Goal: Information Seeking & Learning: Learn about a topic

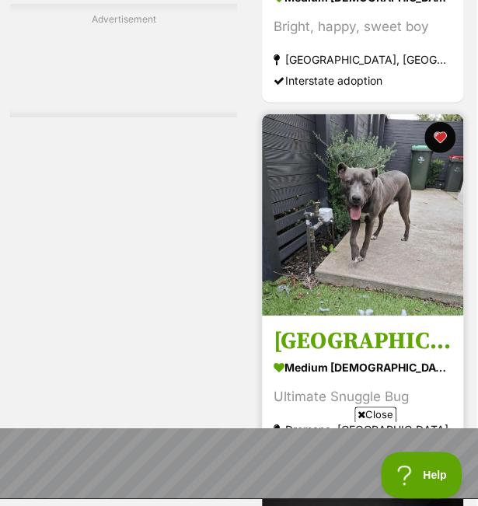
click at [345, 224] on img at bounding box center [362, 214] width 201 height 201
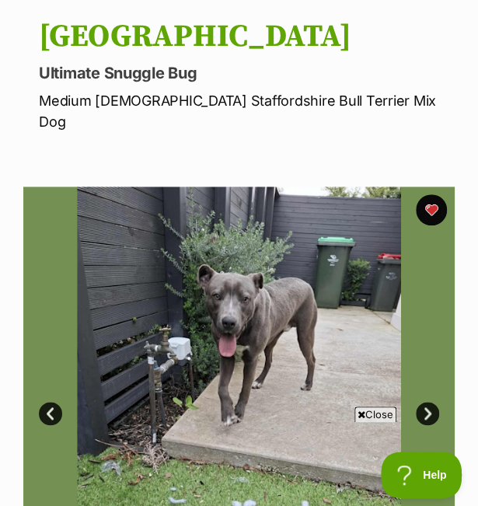
scroll to position [155, 0]
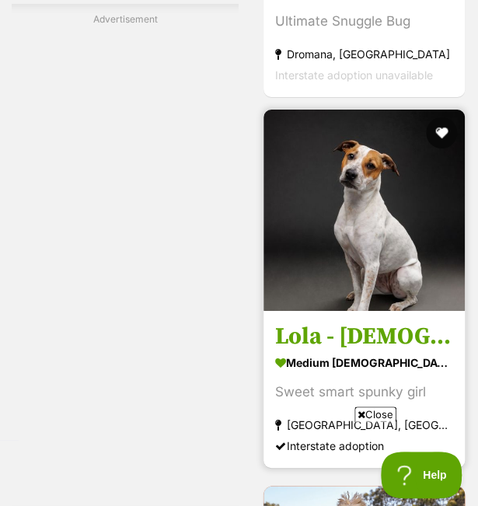
click at [306, 155] on img at bounding box center [363, 210] width 201 height 201
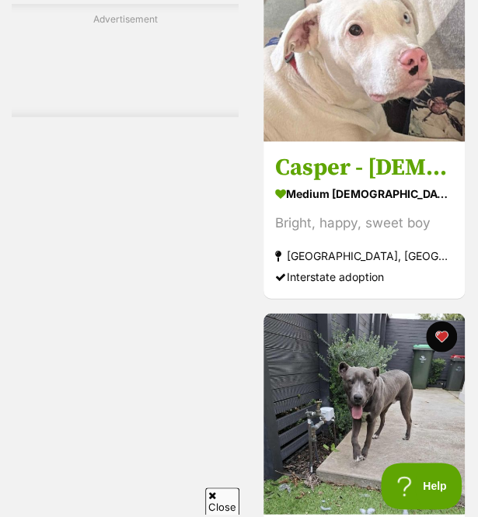
scroll to position [3586, 0]
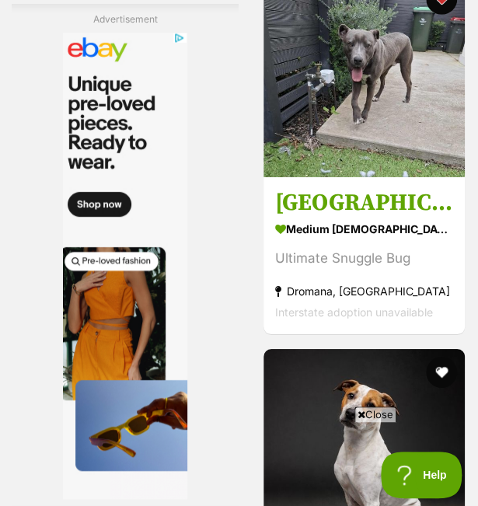
scroll to position [4069, 0]
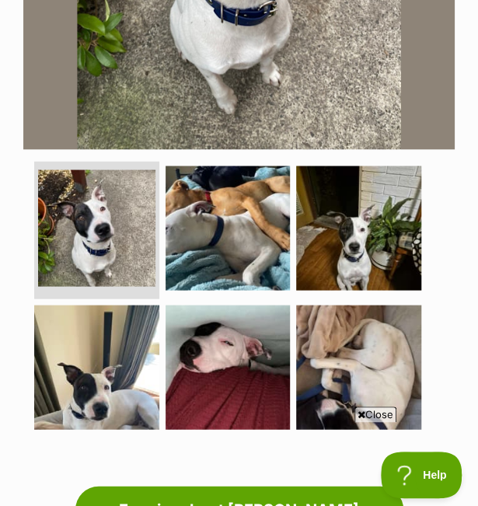
scroll to position [631, 0]
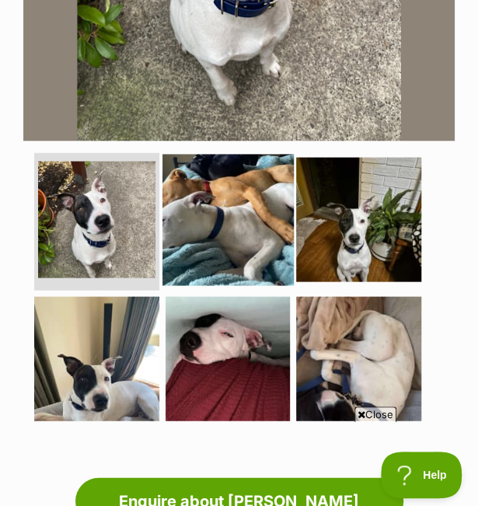
click at [221, 205] on img at bounding box center [227, 218] width 131 height 131
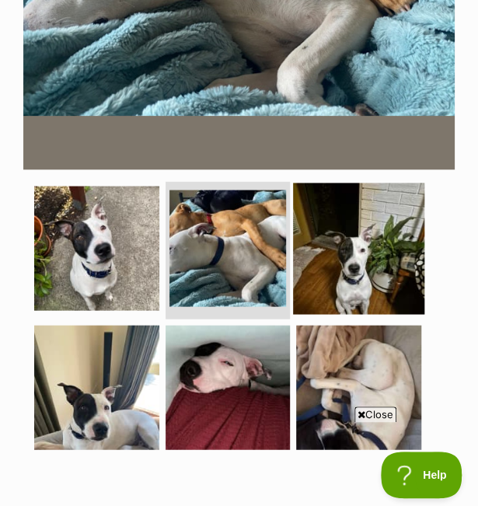
scroll to position [603, 0]
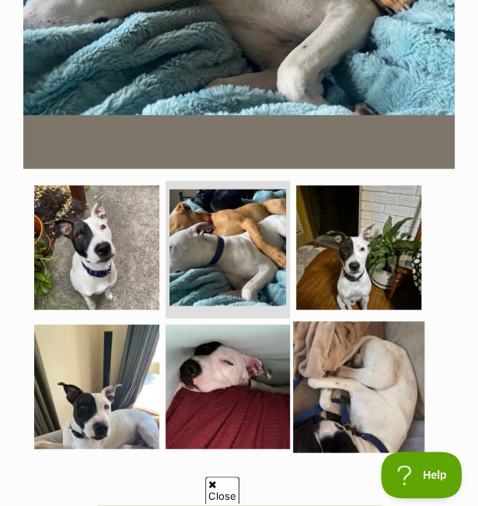
click at [311, 321] on img at bounding box center [358, 386] width 131 height 131
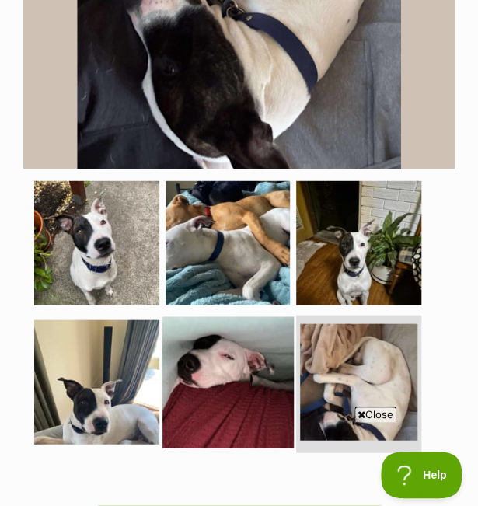
click at [250, 332] on img at bounding box center [227, 381] width 131 height 131
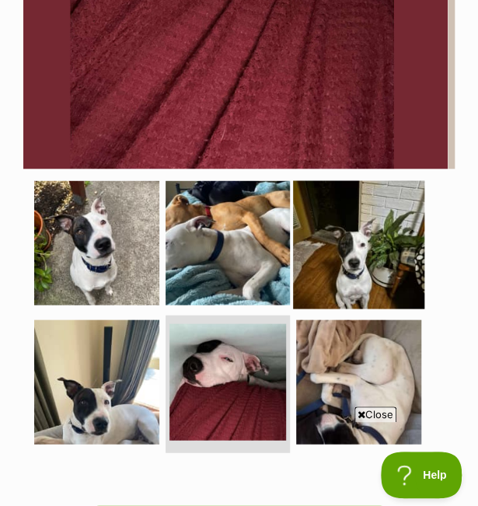
click at [323, 224] on img at bounding box center [358, 241] width 131 height 131
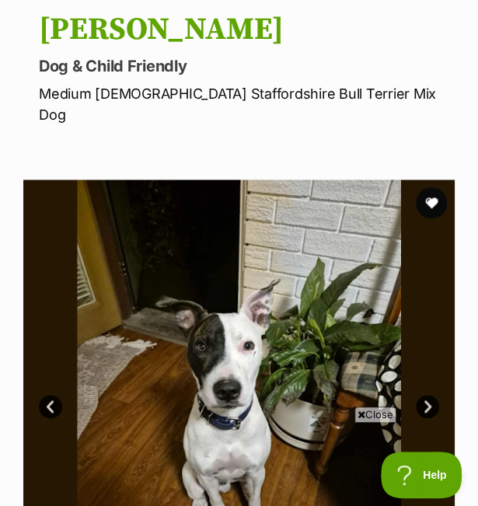
scroll to position [120, 0]
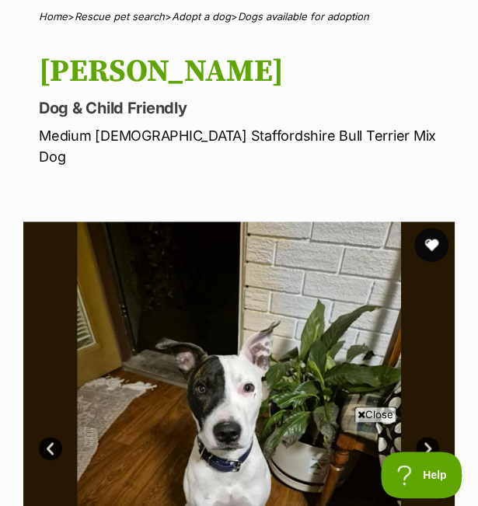
click at [429, 229] on button "favourite" at bounding box center [431, 245] width 34 height 34
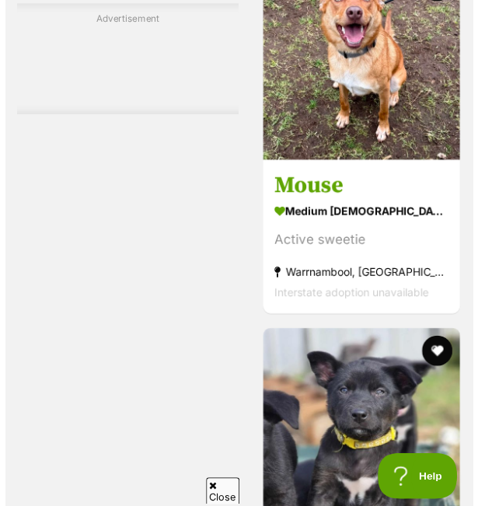
scroll to position [6308, 0]
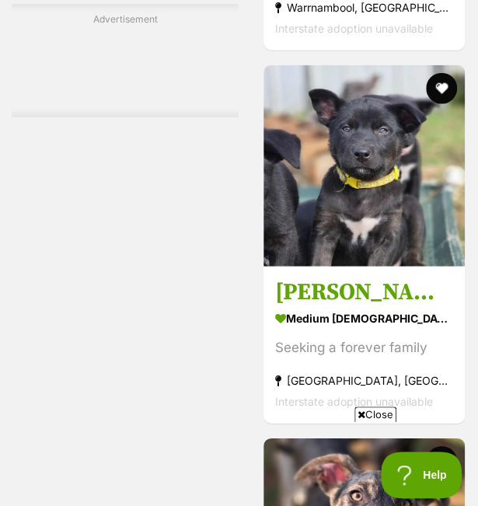
scroll to position [6582, 0]
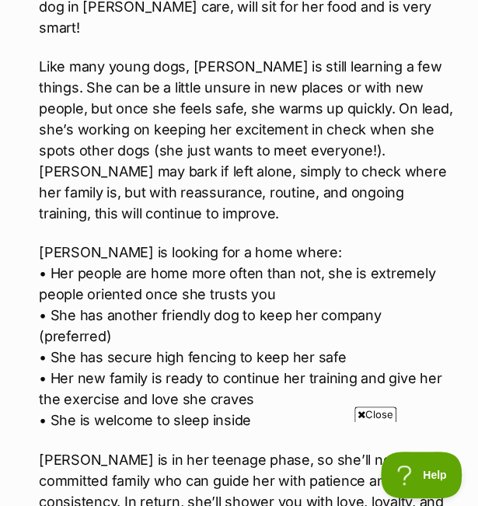
scroll to position [2417, 0]
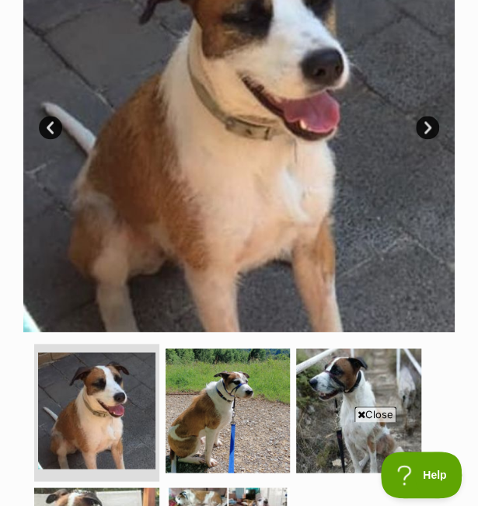
scroll to position [519, 0]
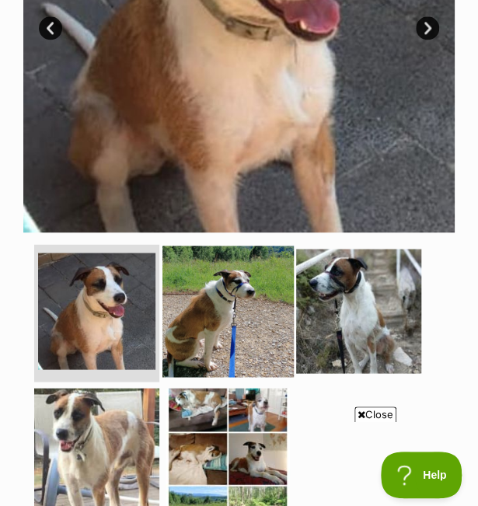
click at [178, 276] on img at bounding box center [227, 310] width 131 height 131
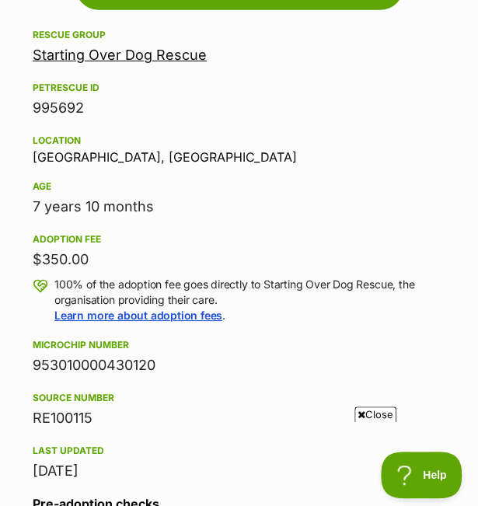
scroll to position [1186, 0]
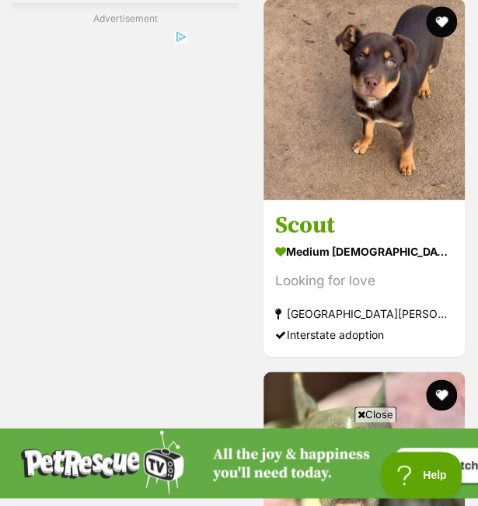
scroll to position [7543, 0]
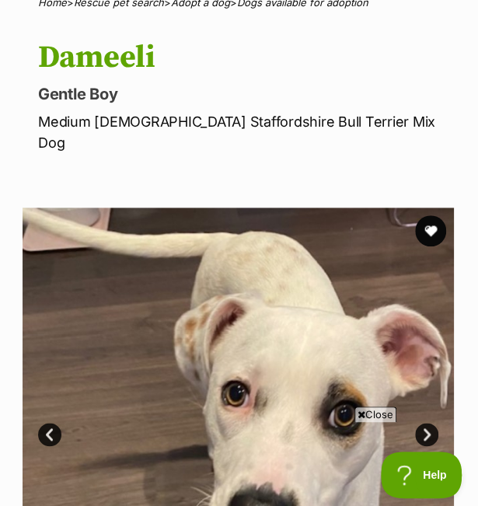
scroll to position [103, 1]
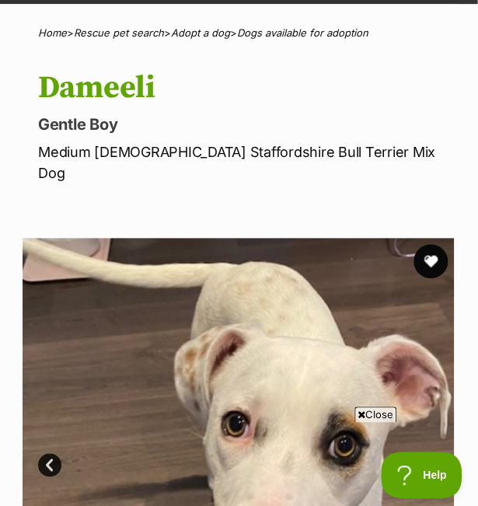
click at [433, 244] on button "favourite" at bounding box center [430, 261] width 34 height 34
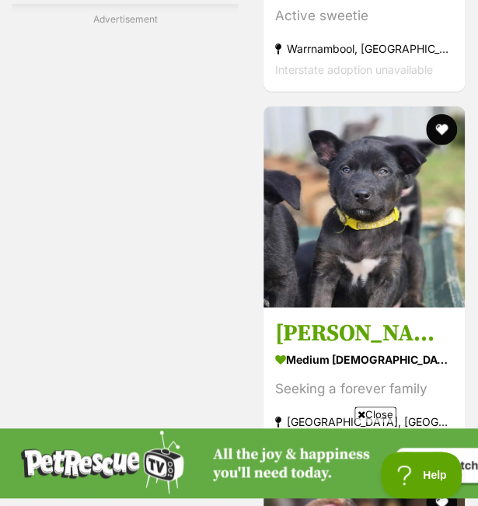
scroll to position [6729, 0]
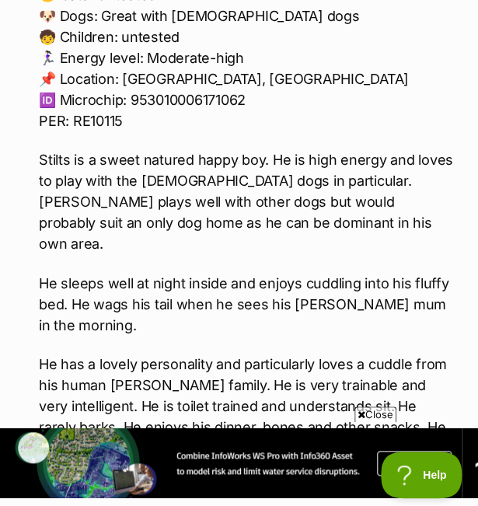
scroll to position [2193, 0]
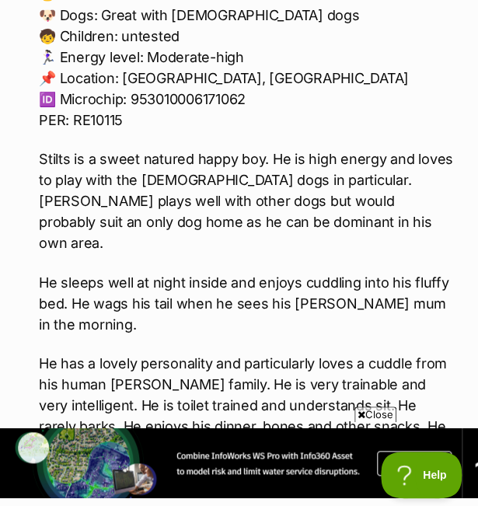
click at [296, 189] on p "Stilts is a sweet natured happy boy. He is high energy and loves to play with t…" at bounding box center [246, 200] width 415 height 105
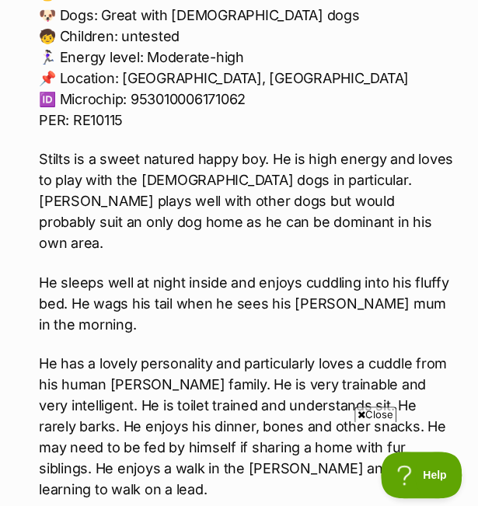
scroll to position [0, 0]
click at [296, 189] on p "Stilts is a sweet natured happy boy. He is high energy and loves to play with t…" at bounding box center [246, 200] width 415 height 105
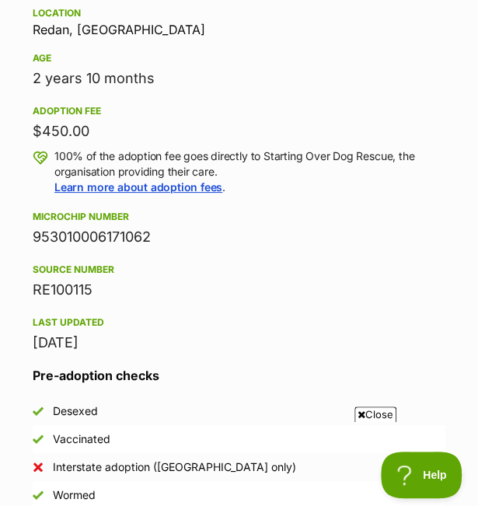
scroll to position [1316, 0]
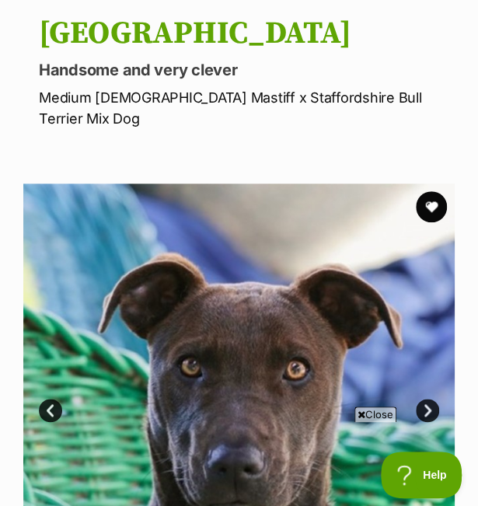
scroll to position [142, 0]
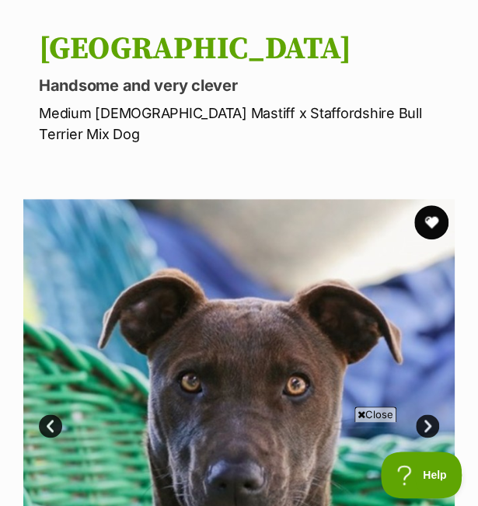
click at [432, 205] on button "favourite" at bounding box center [431, 222] width 34 height 34
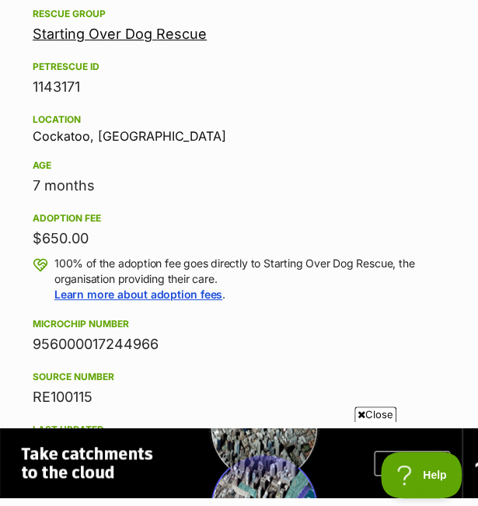
scroll to position [1434, 0]
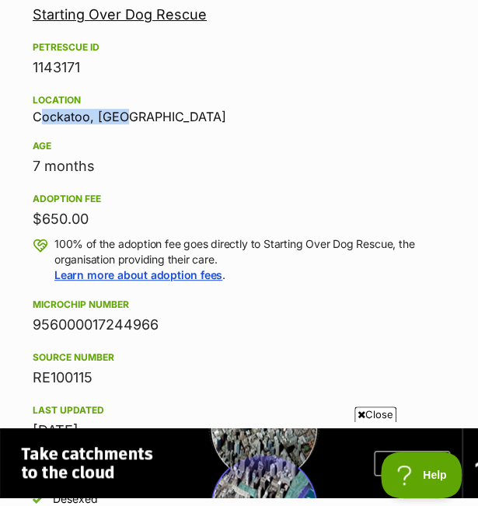
drag, startPoint x: 33, startPoint y: 94, endPoint x: 116, endPoint y: 98, distance: 83.2
click at [116, 98] on div "Location Cockatoo, VIC" at bounding box center [239, 107] width 412 height 33
copy div "Cockatoo, [GEOGRAPHIC_DATA]"
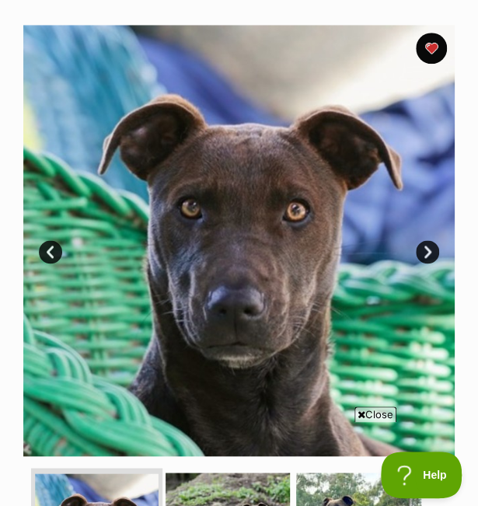
scroll to position [0, 0]
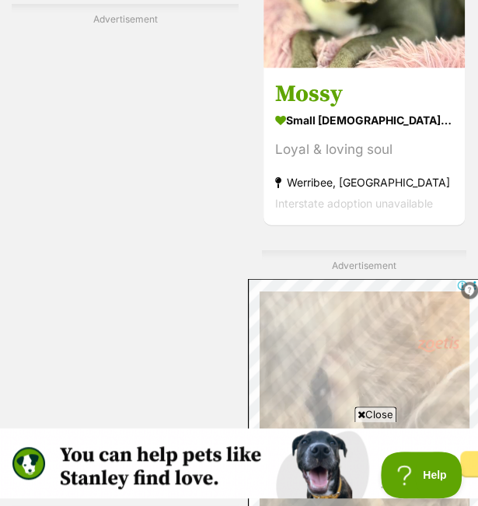
scroll to position [7896, 0]
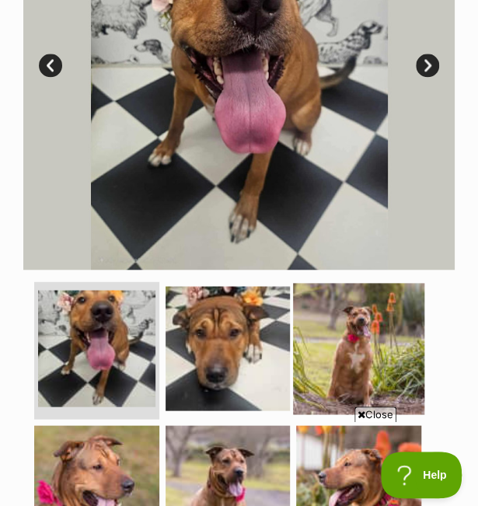
click at [302, 360] on img at bounding box center [358, 347] width 131 height 131
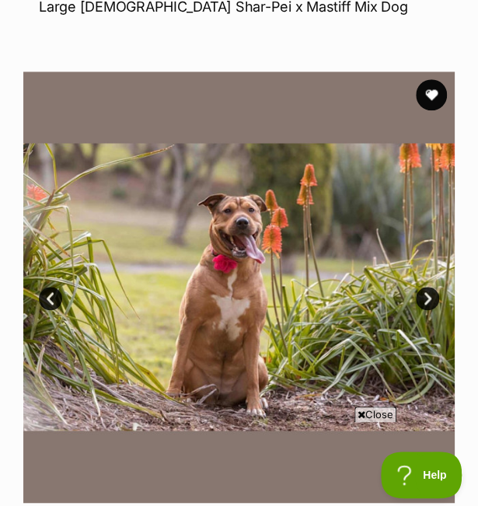
scroll to position [251, 0]
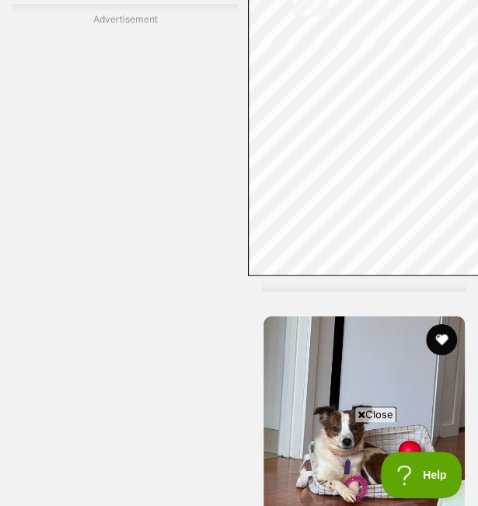
scroll to position [8366, 0]
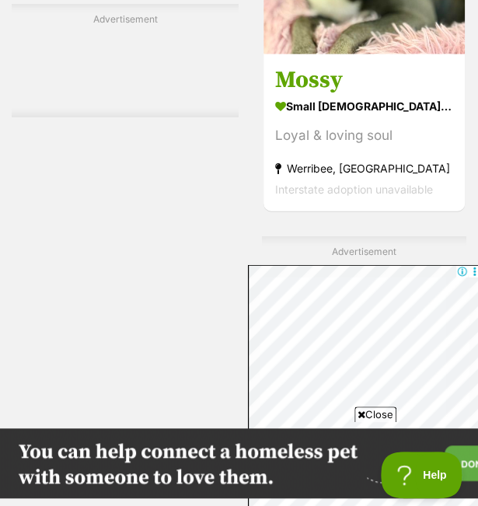
scroll to position [8124, 0]
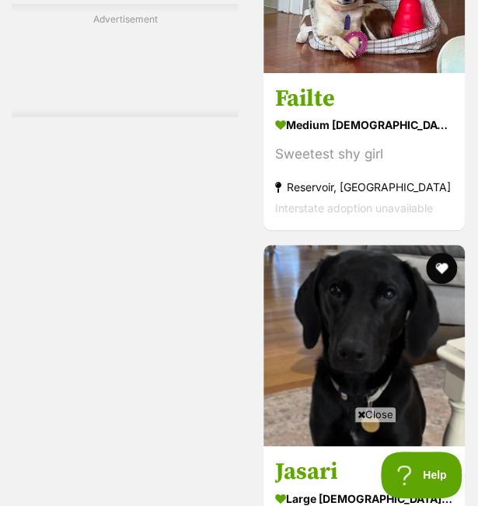
scroll to position [8818, 0]
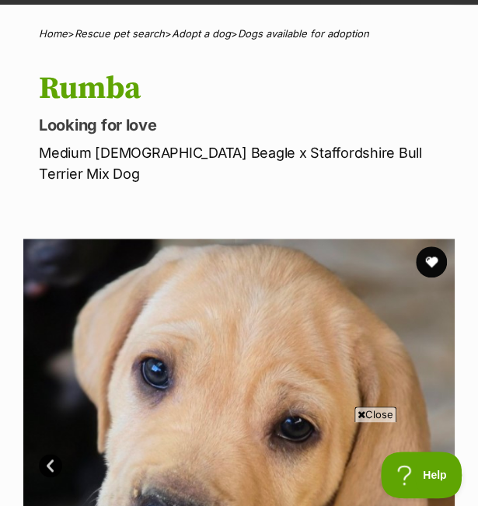
scroll to position [72, 0]
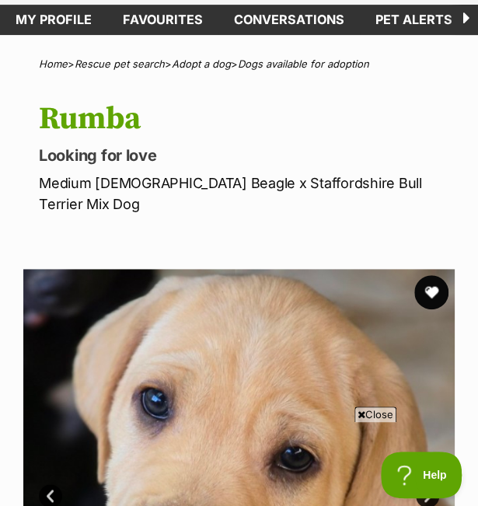
click at [436, 277] on button "favourite" at bounding box center [431, 292] width 34 height 34
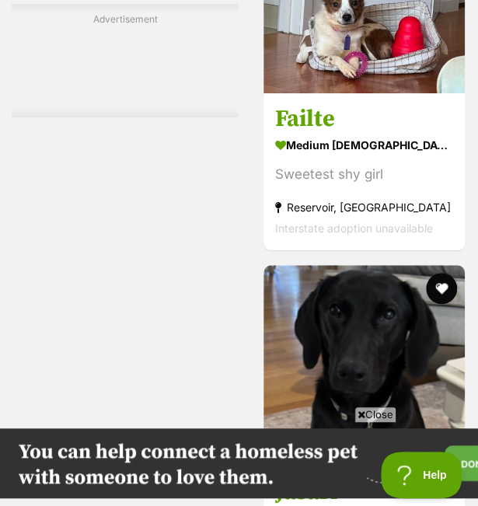
scroll to position [8835, 0]
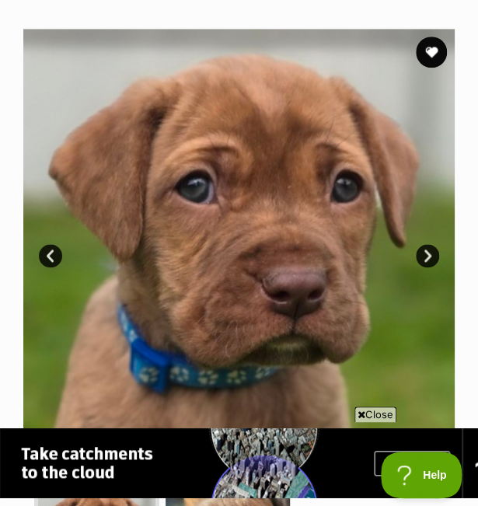
scroll to position [311, 0]
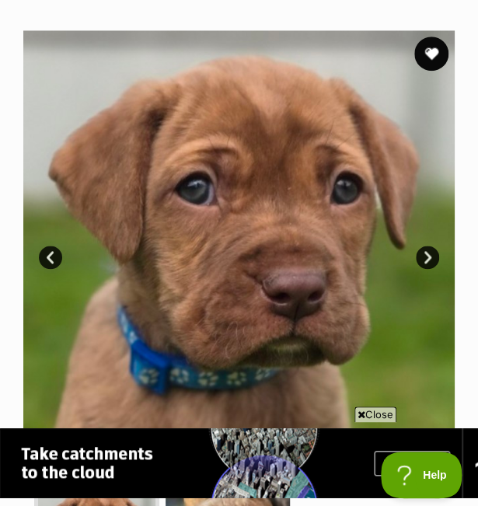
click at [427, 37] on button "favourite" at bounding box center [431, 54] width 34 height 34
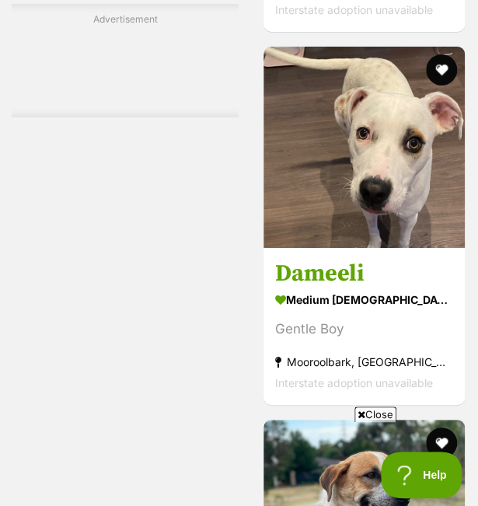
scroll to position [9880, 0]
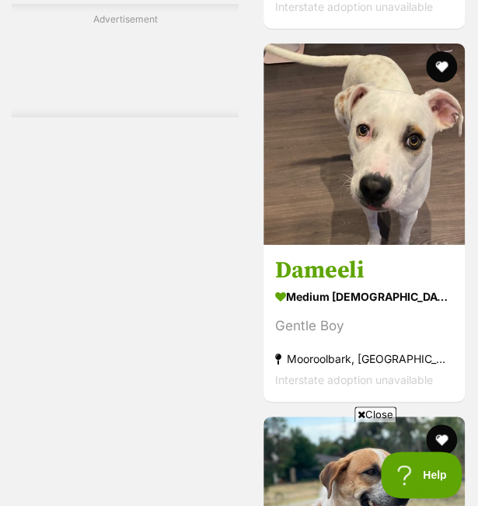
drag, startPoint x: 0, startPoint y: 0, endPoint x: 295, endPoint y: 161, distance: 336.1
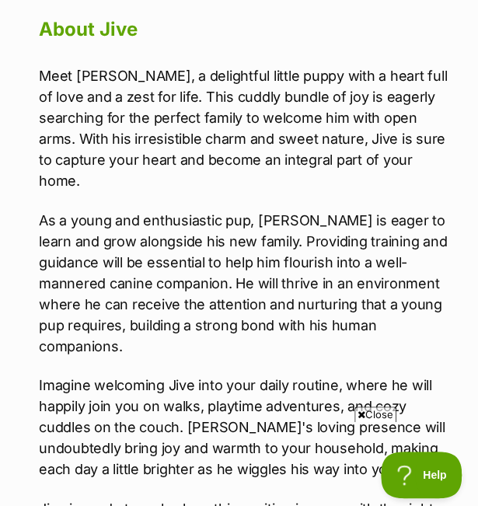
scroll to position [1659, 0]
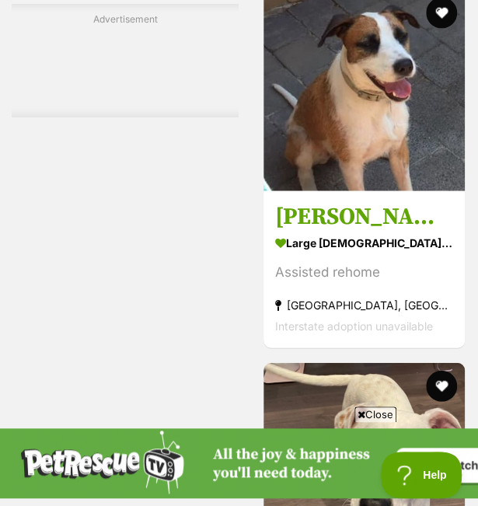
scroll to position [9442, 0]
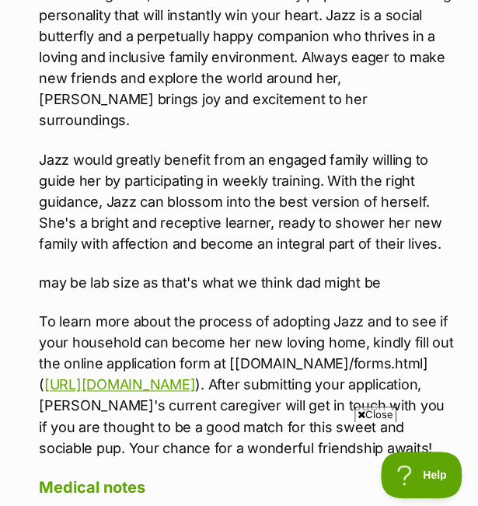
scroll to position [1738, 0]
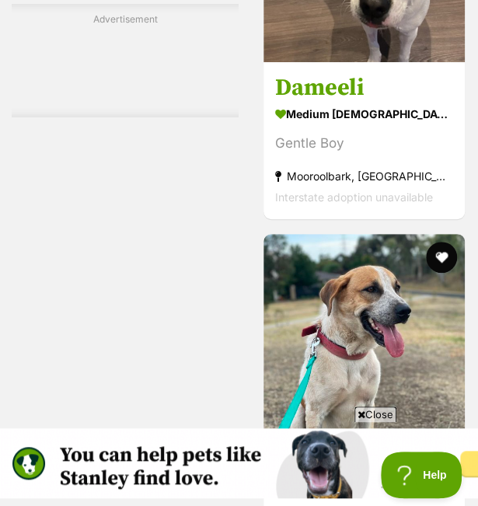
scroll to position [10077, 0]
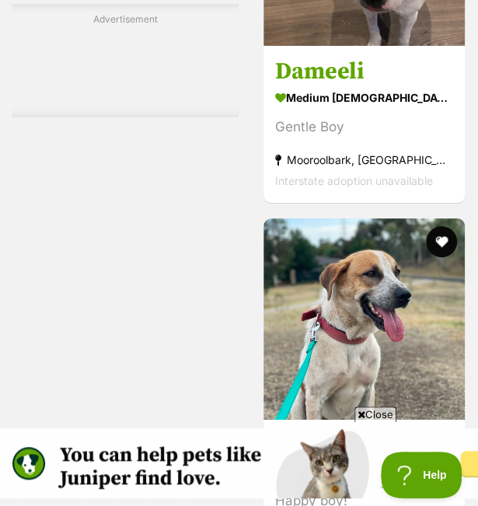
scroll to position [10305, 0]
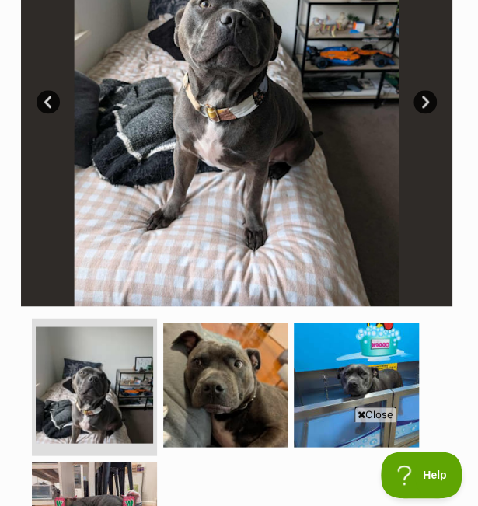
scroll to position [325, 2]
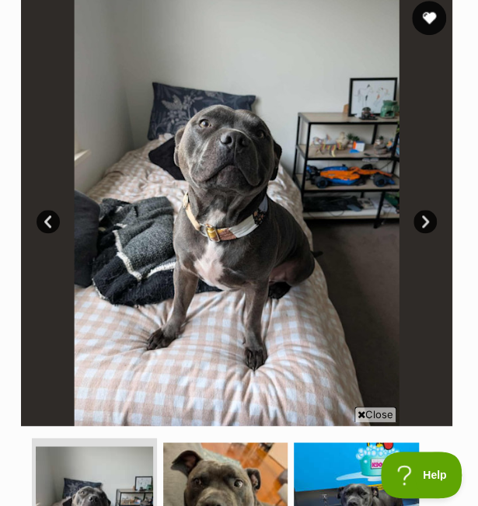
click at [422, 16] on button "favourite" at bounding box center [429, 18] width 34 height 34
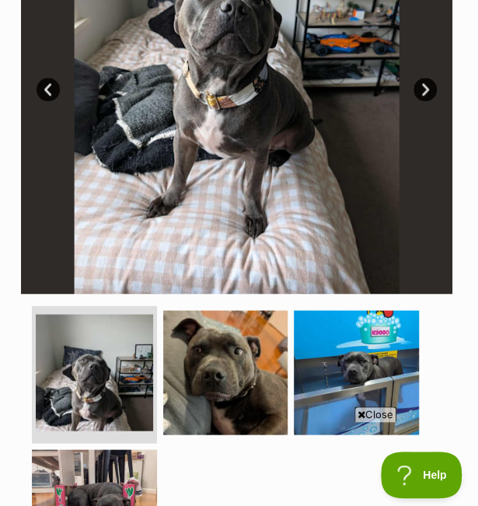
scroll to position [469, 2]
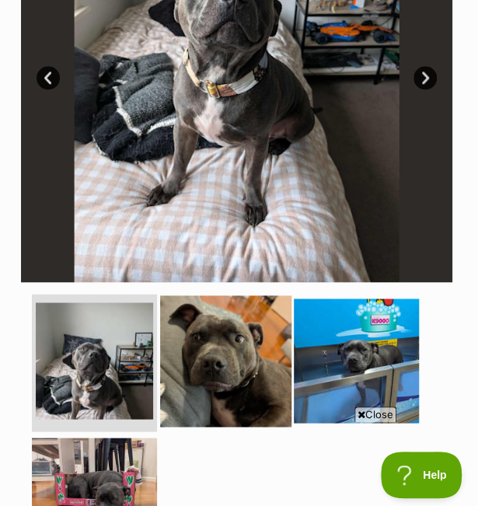
click at [228, 377] on img at bounding box center [224, 359] width 131 height 131
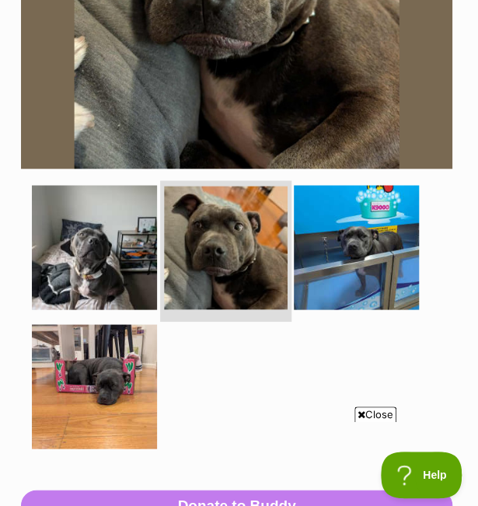
scroll to position [583, 2]
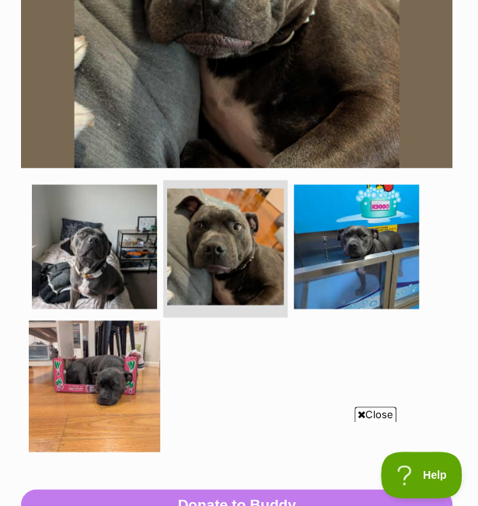
click at [116, 373] on img at bounding box center [94, 385] width 131 height 131
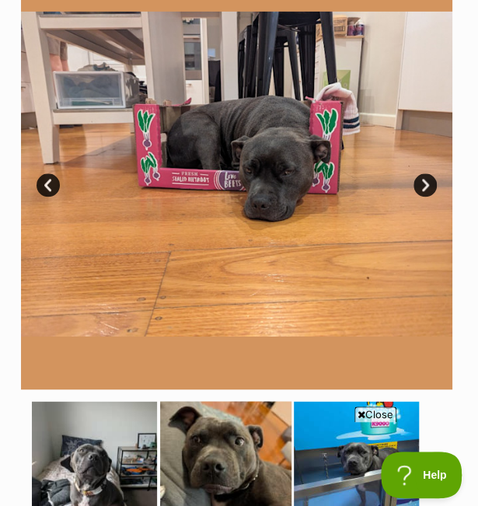
scroll to position [360, 2]
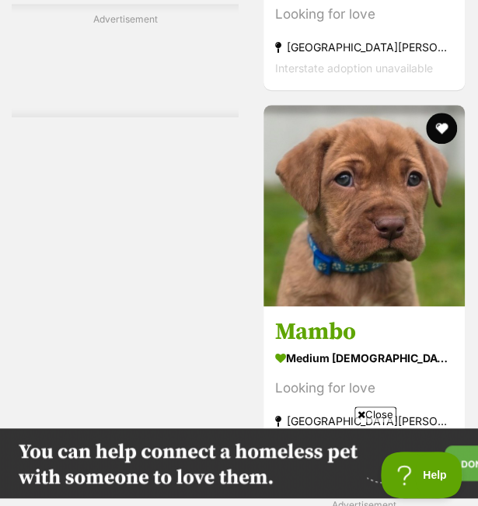
scroll to position [13223, 0]
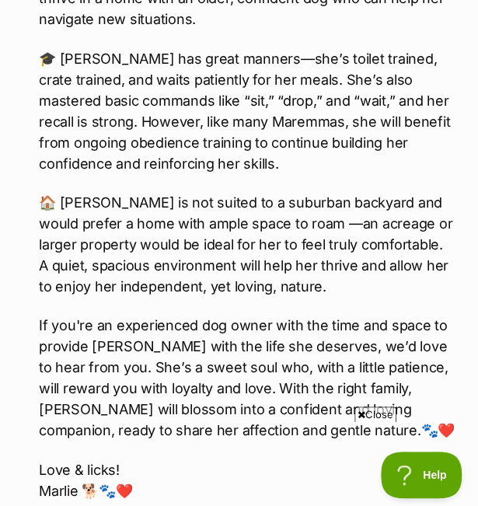
scroll to position [2588, 0]
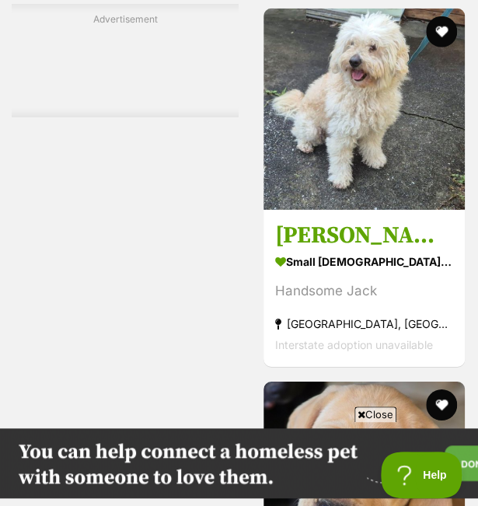
scroll to position [12631, 0]
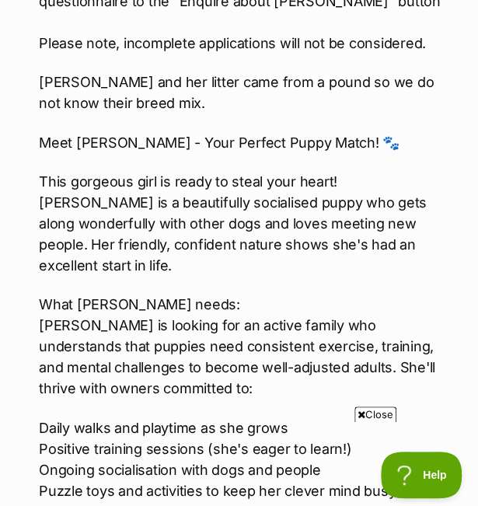
scroll to position [2296, 0]
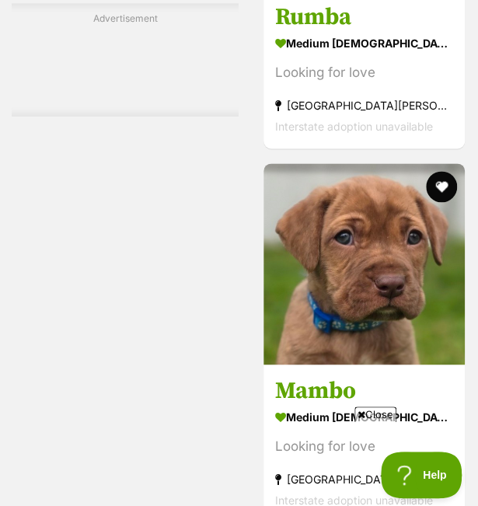
scroll to position [13287, 0]
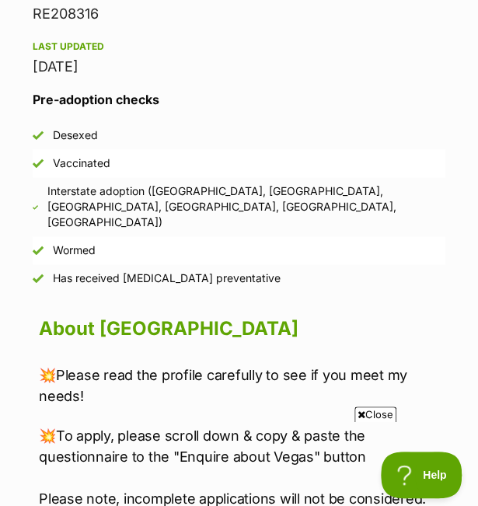
scroll to position [2063, 0]
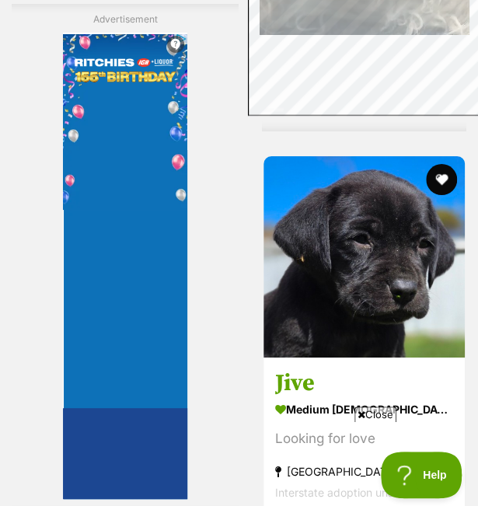
scroll to position [14214, 0]
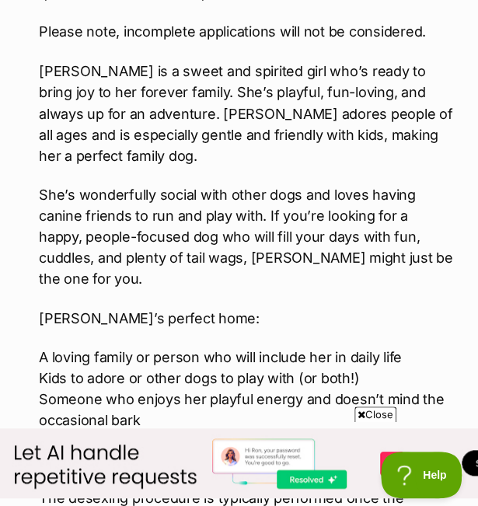
scroll to position [2046, 0]
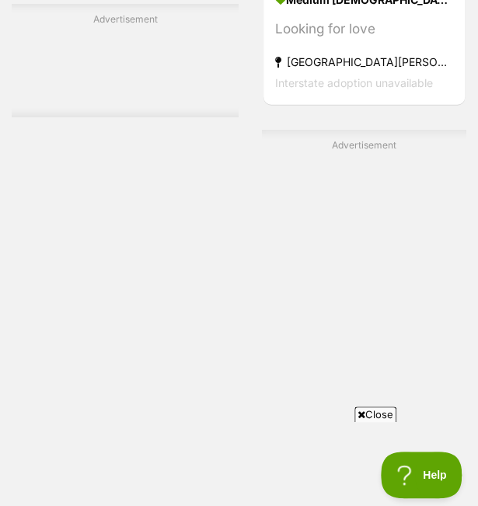
scroll to position [13887, 0]
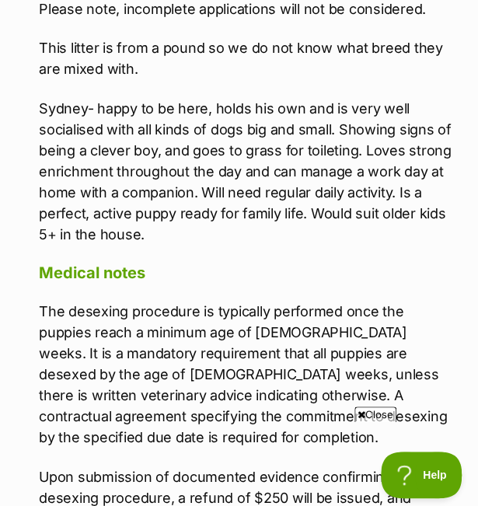
scroll to position [2310, 0]
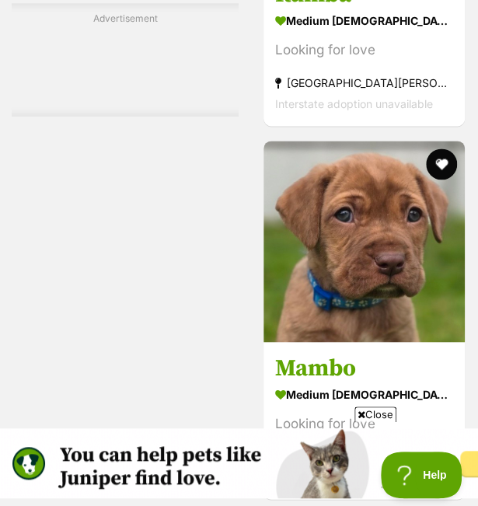
scroll to position [13733, 0]
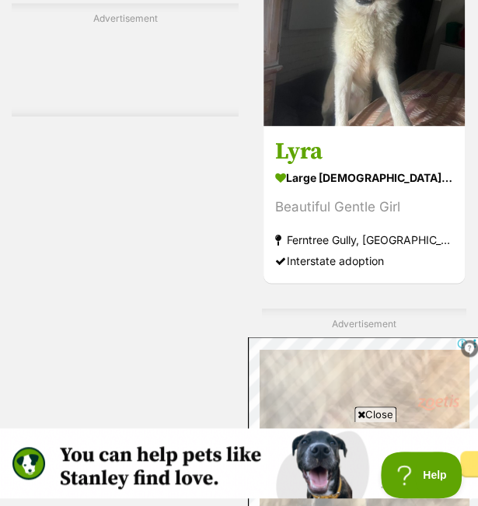
scroll to position [16186, 0]
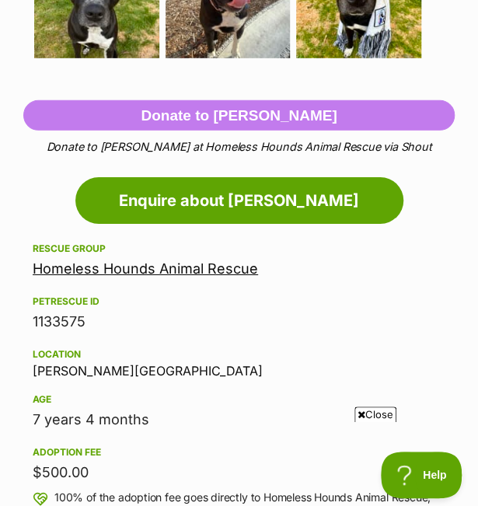
scroll to position [1119, 0]
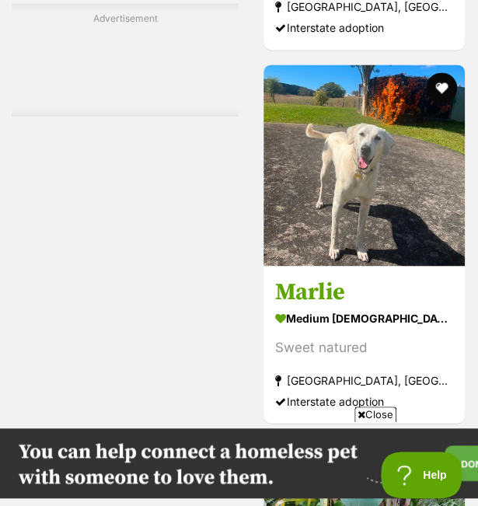
scroll to position [17658, 0]
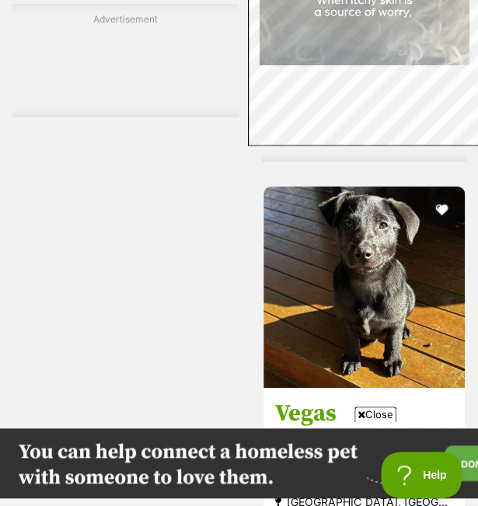
scroll to position [19746, 0]
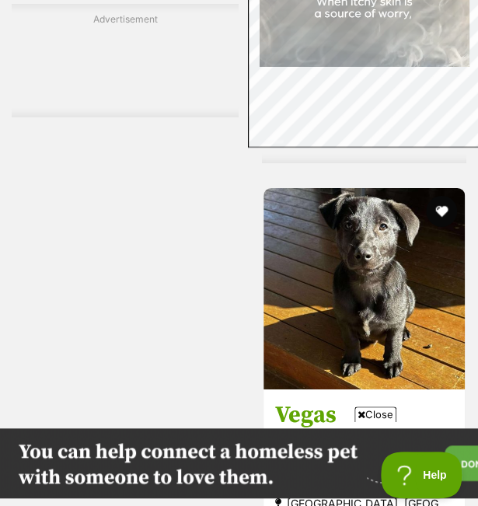
drag, startPoint x: 395, startPoint y: 179, endPoint x: 412, endPoint y: 106, distance: 74.8
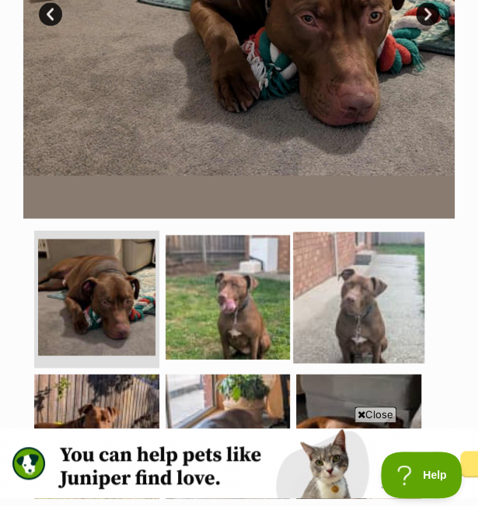
click at [332, 296] on img at bounding box center [358, 296] width 131 height 131
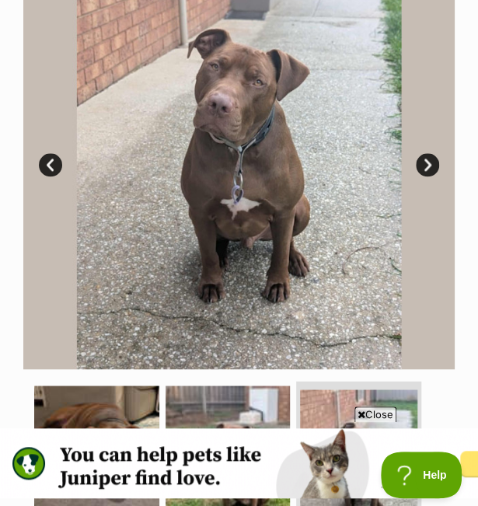
scroll to position [383, 0]
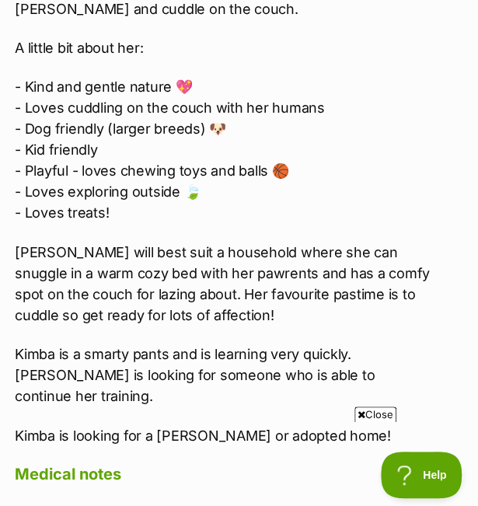
scroll to position [2308, 23]
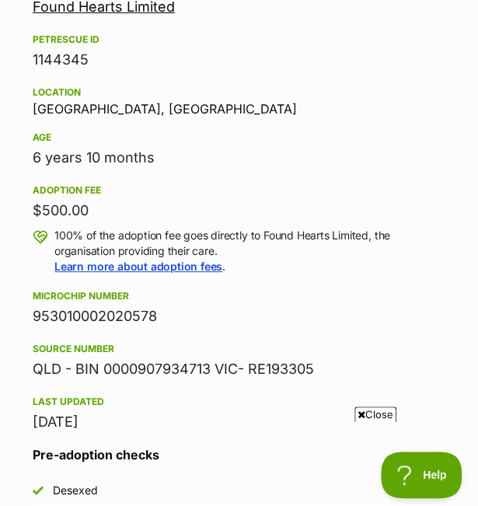
scroll to position [1379, 0]
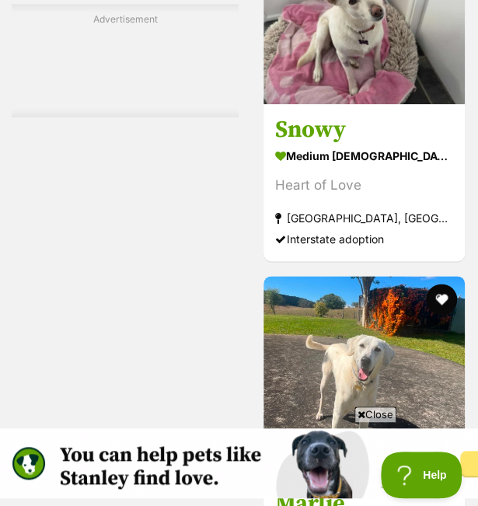
scroll to position [17452, 0]
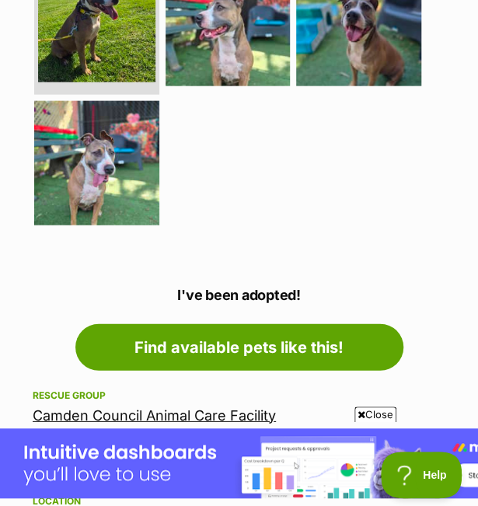
scroll to position [826, 0]
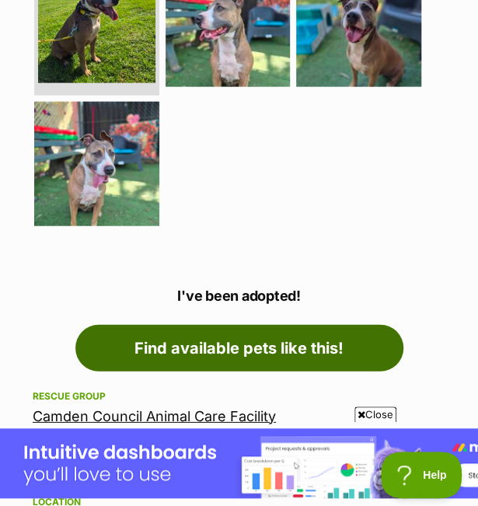
click at [332, 325] on link "Find available pets like this!" at bounding box center [239, 348] width 328 height 47
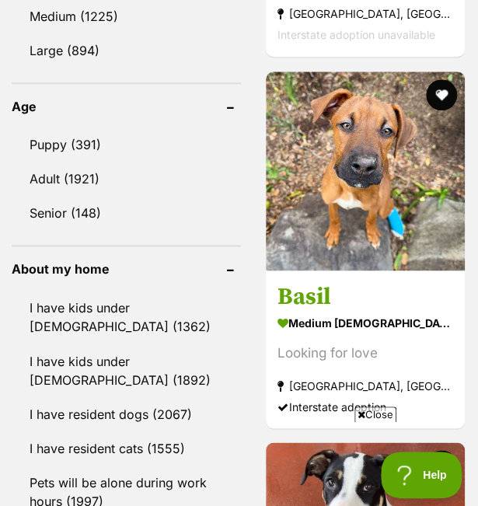
scroll to position [1813, 0]
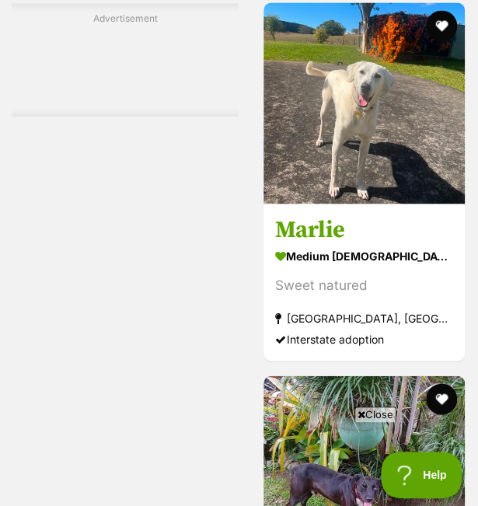
scroll to position [17772, 0]
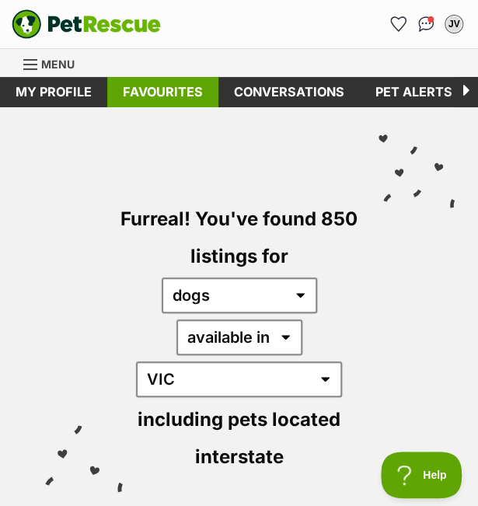
click at [186, 102] on link "Favourites" at bounding box center [162, 92] width 111 height 30
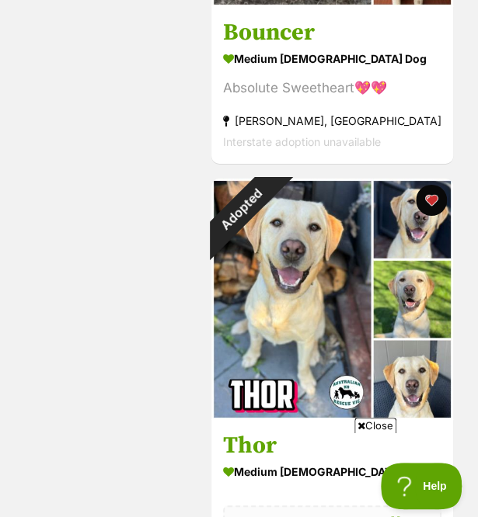
scroll to position [5536, 0]
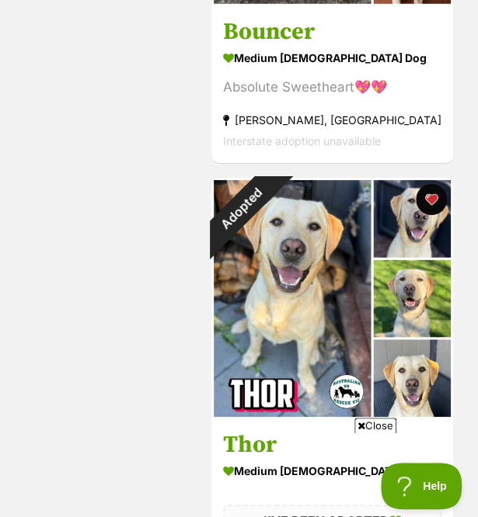
click at [349, 308] on img at bounding box center [332, 299] width 242 height 242
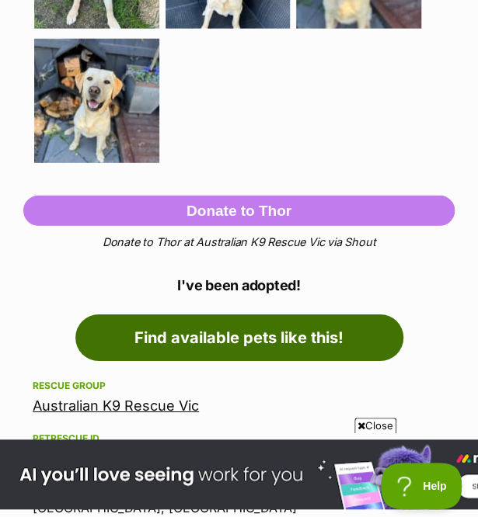
click at [249, 327] on link "Find available pets like this!" at bounding box center [239, 338] width 328 height 47
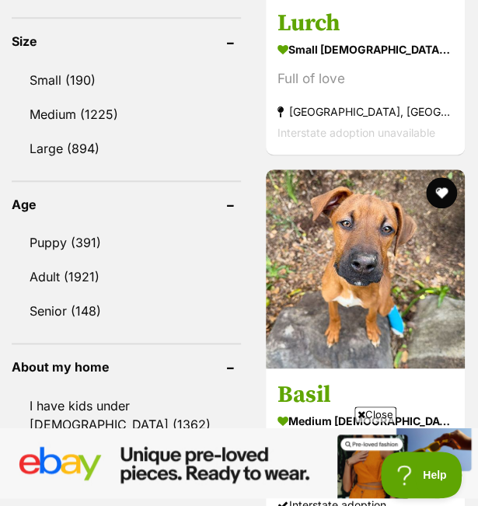
scroll to position [1716, 0]
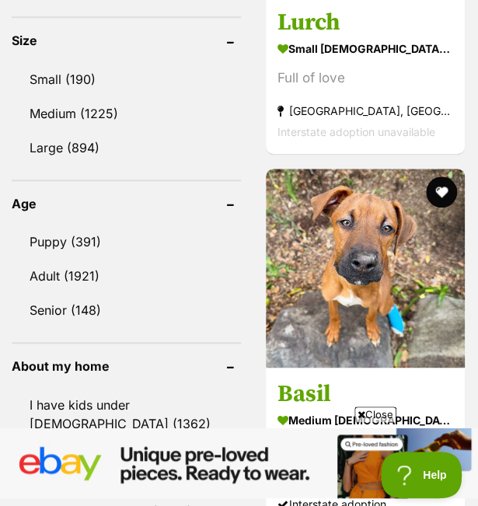
click at [299, 378] on h3 "Basil" at bounding box center [365, 393] width 176 height 30
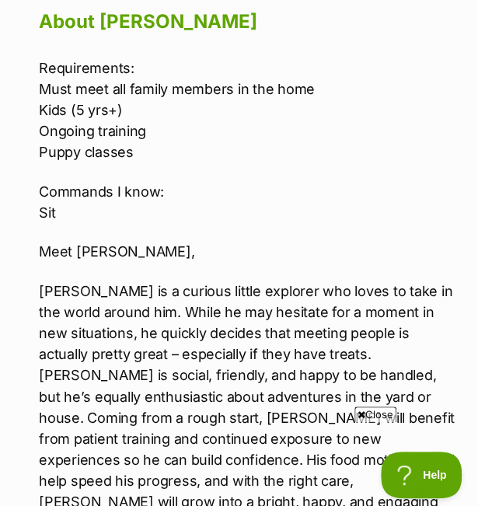
scroll to position [1750, 0]
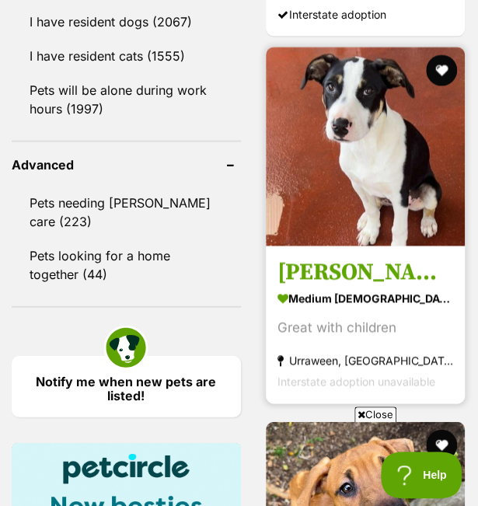
click at [359, 199] on img at bounding box center [365, 146] width 199 height 199
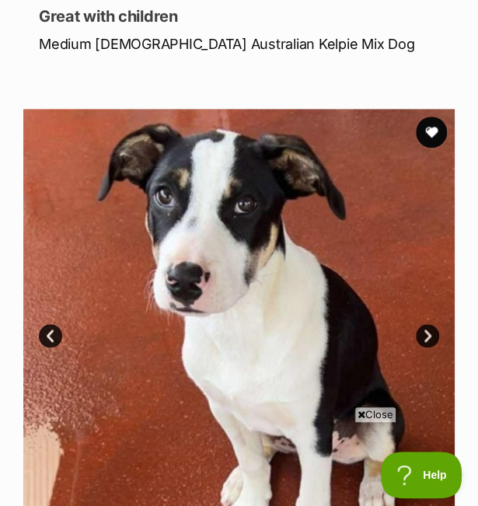
scroll to position [210, 0]
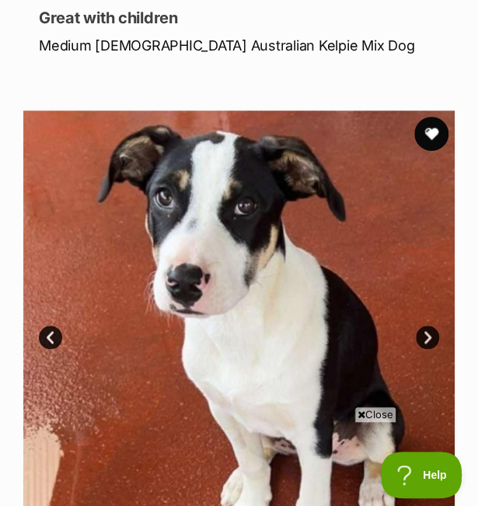
click at [421, 131] on button "favourite" at bounding box center [431, 133] width 34 height 34
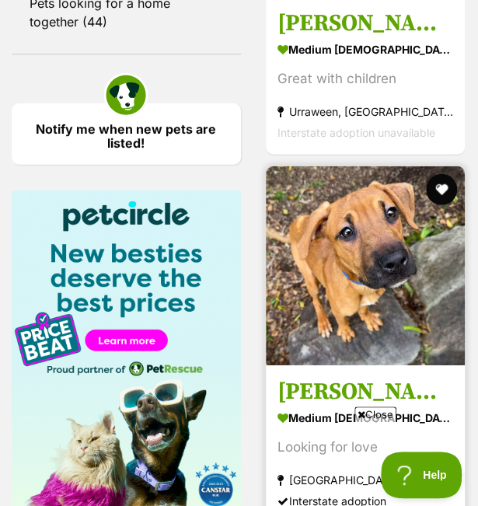
scroll to position [2470, 0]
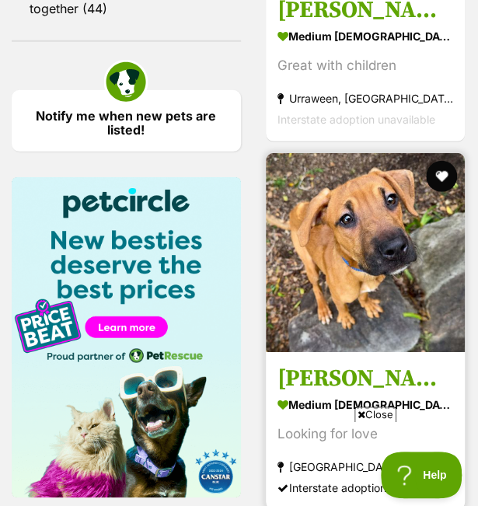
click at [393, 363] on h3 "[PERSON_NAME]" at bounding box center [365, 378] width 176 height 30
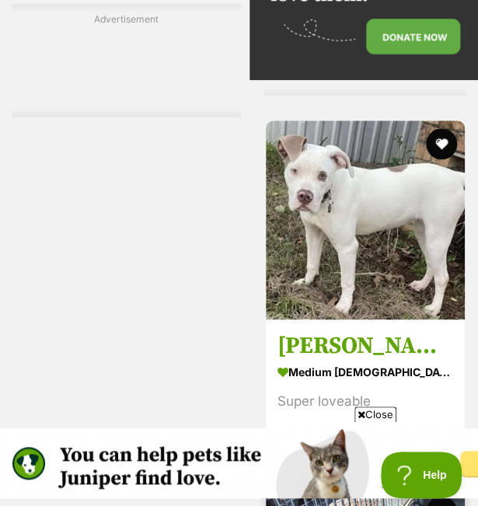
scroll to position [3151, 0]
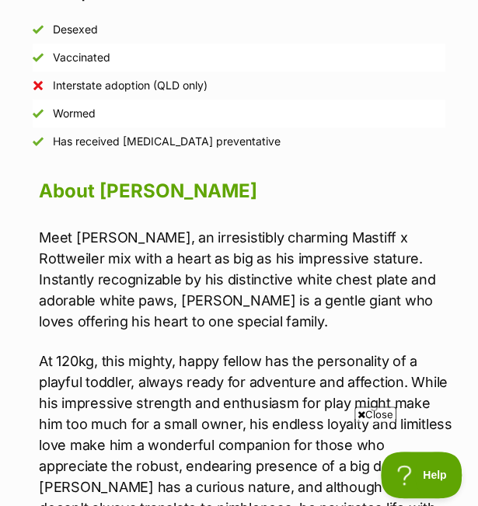
scroll to position [1535, 0]
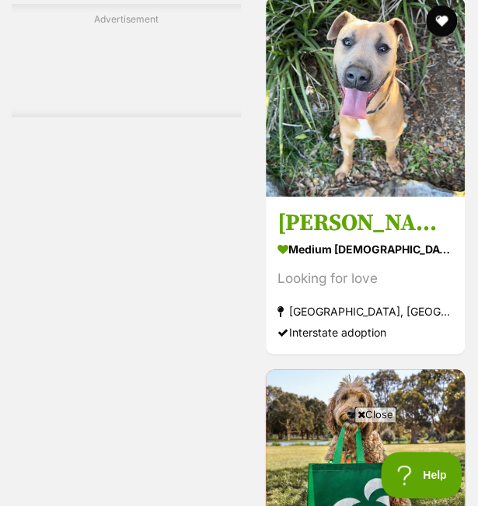
drag, startPoint x: 0, startPoint y: 0, endPoint x: 289, endPoint y: 231, distance: 369.7
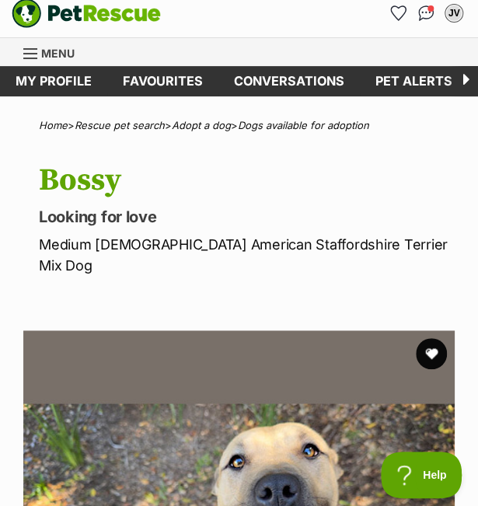
scroll to position [9, 0]
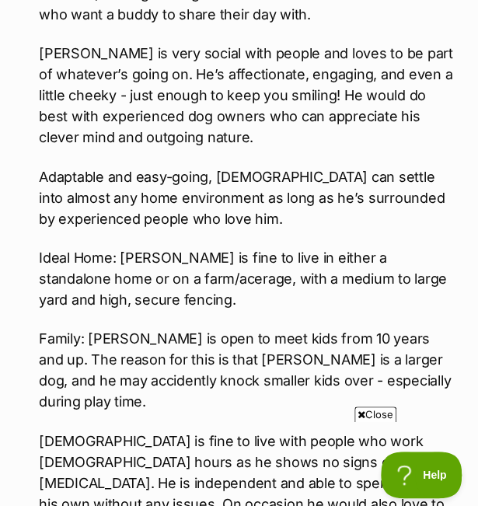
scroll to position [2338, 0]
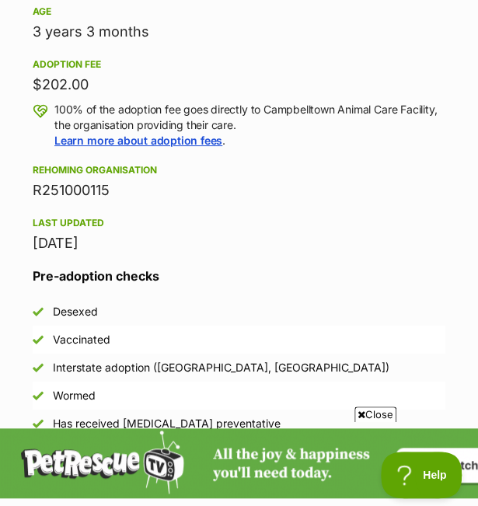
scroll to position [1298, 0]
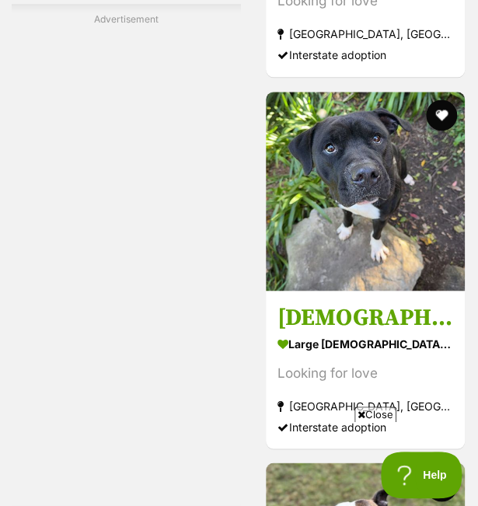
scroll to position [6134, 0]
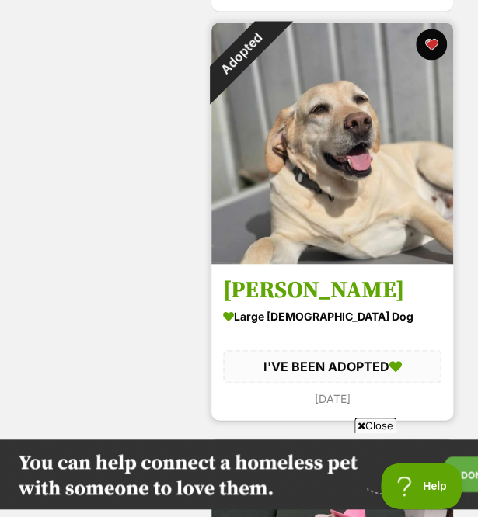
click at [332, 233] on img at bounding box center [332, 144] width 242 height 242
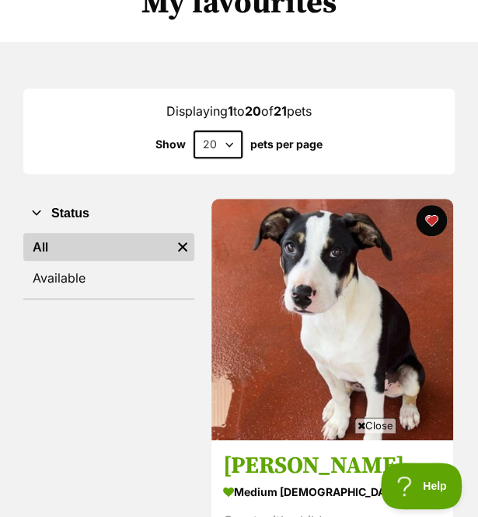
scroll to position [144, 0]
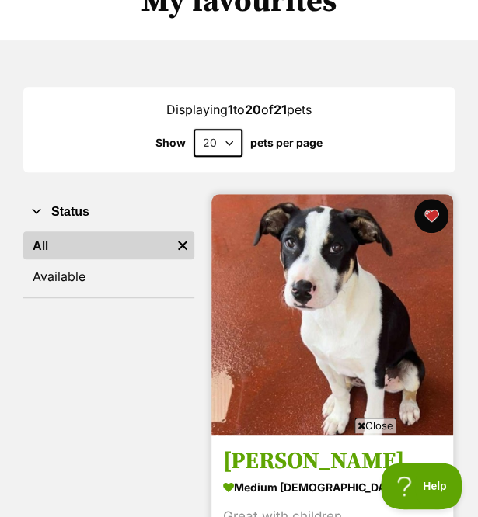
click at [430, 215] on button "favourite" at bounding box center [431, 216] width 34 height 34
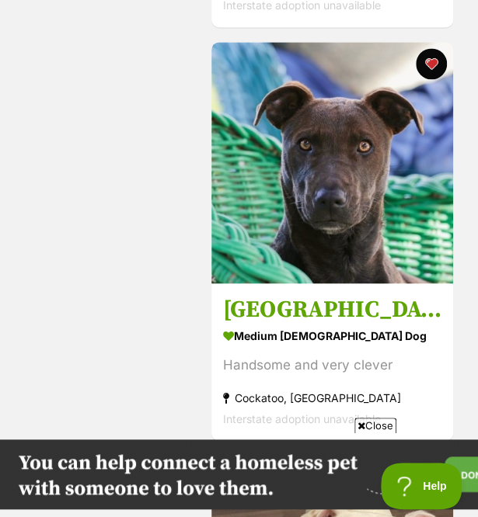
scroll to position [0, 0]
drag, startPoint x: 360, startPoint y: 210, endPoint x: 468, endPoint y: 210, distance: 107.9
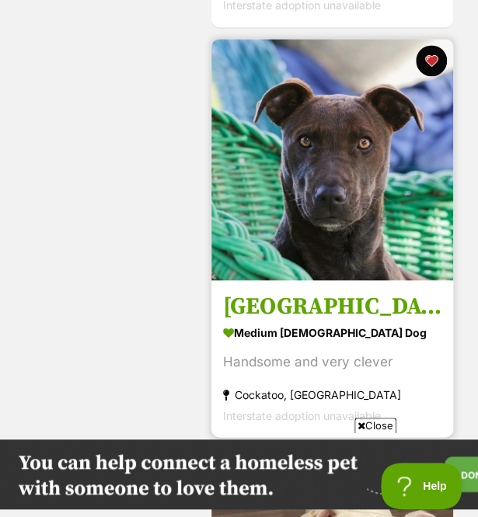
click at [422, 189] on img at bounding box center [332, 160] width 242 height 242
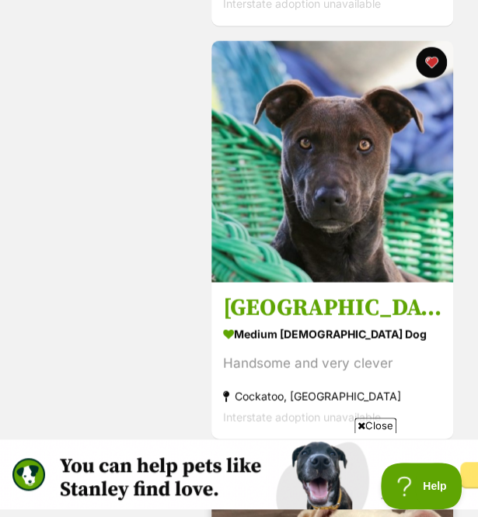
scroll to position [1946, 0]
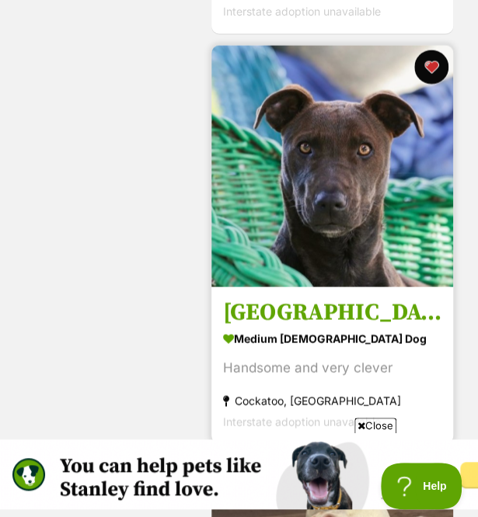
click at [429, 61] on button "favourite" at bounding box center [431, 67] width 34 height 34
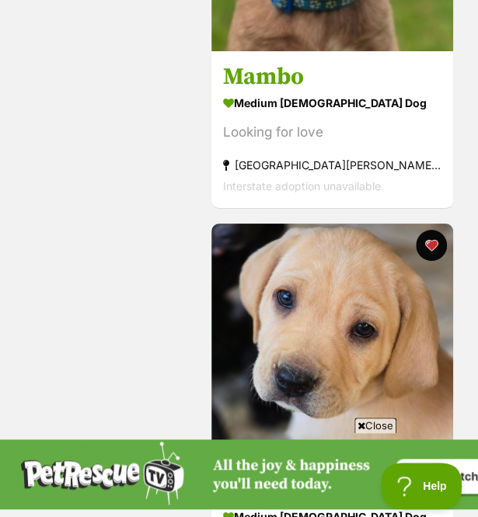
scroll to position [1367, 0]
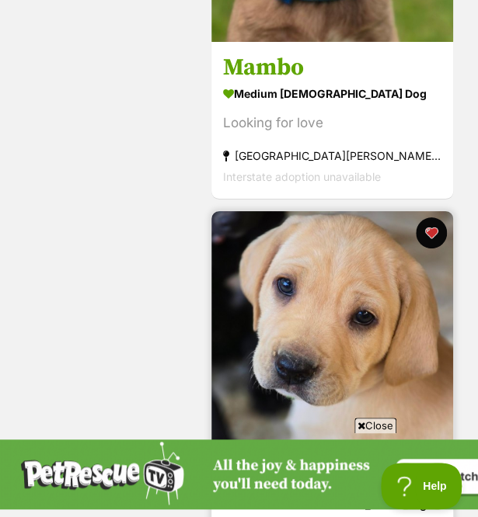
click at [349, 372] on img at bounding box center [332, 332] width 242 height 242
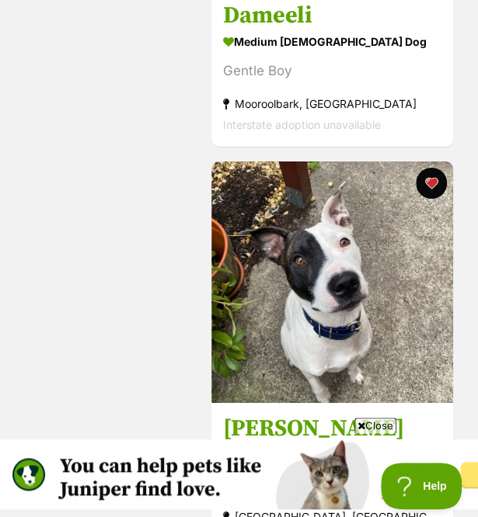
scroll to position [2659, 0]
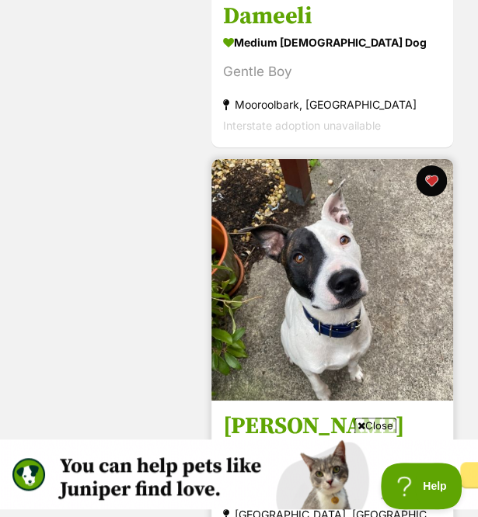
click at [259, 229] on img at bounding box center [332, 280] width 242 height 242
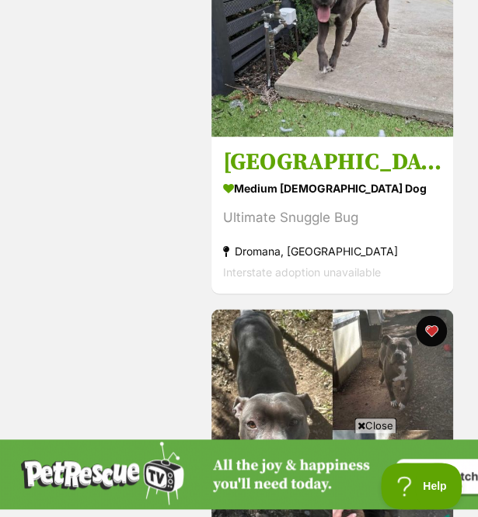
scroll to position [3340, 0]
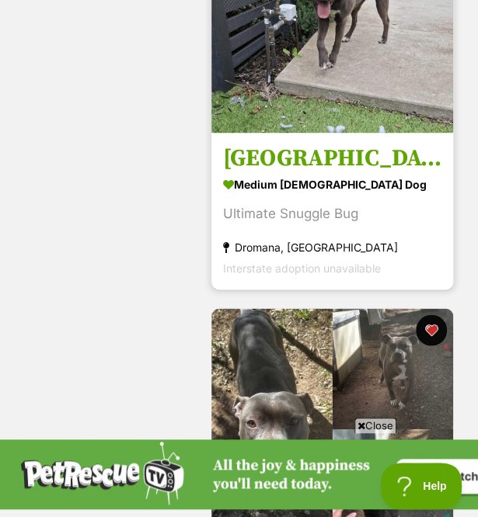
click at [279, 161] on h3 "Dublin" at bounding box center [332, 159] width 218 height 30
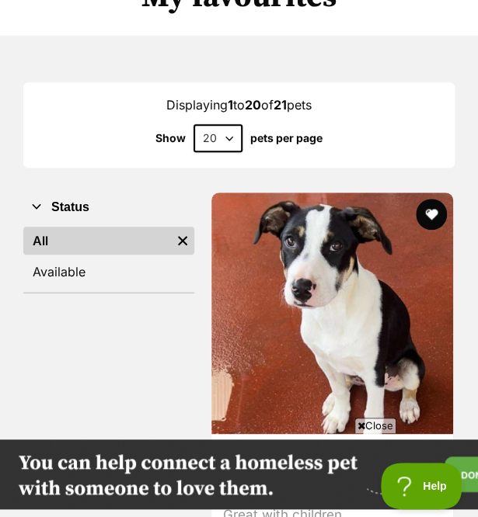
scroll to position [0, 0]
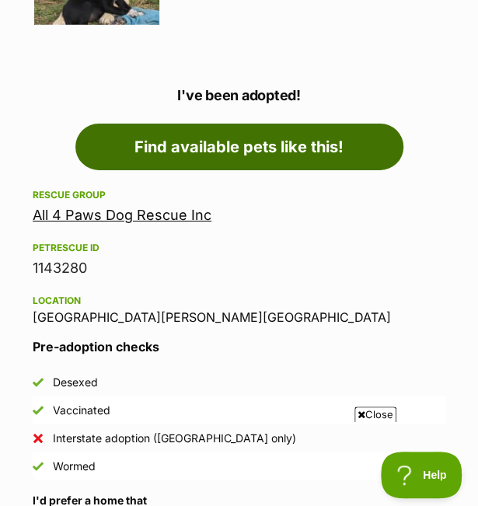
click at [261, 155] on link "Find available pets like this!" at bounding box center [239, 146] width 328 height 47
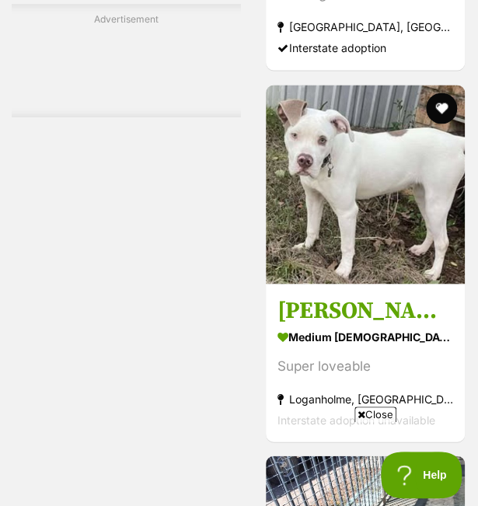
scroll to position [3433, 0]
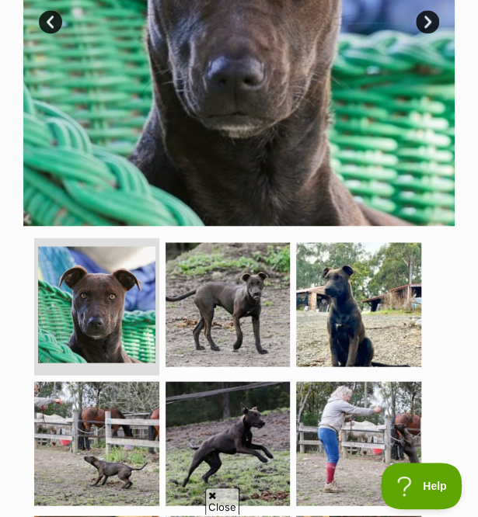
scroll to position [547, 0]
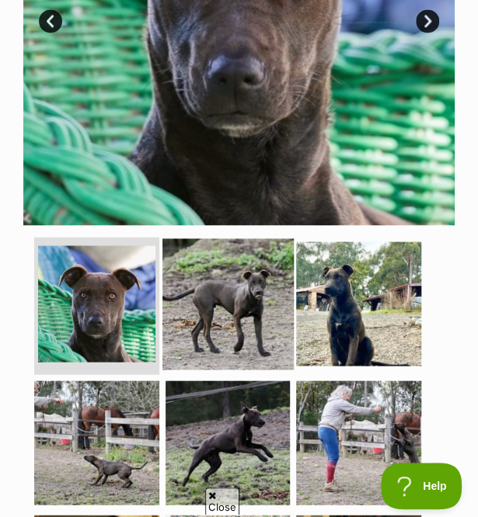
click at [245, 253] on img at bounding box center [227, 303] width 131 height 131
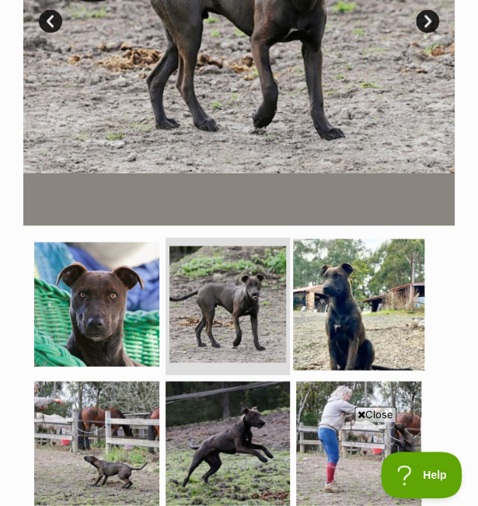
scroll to position [0, 0]
click at [369, 292] on img at bounding box center [358, 303] width 131 height 131
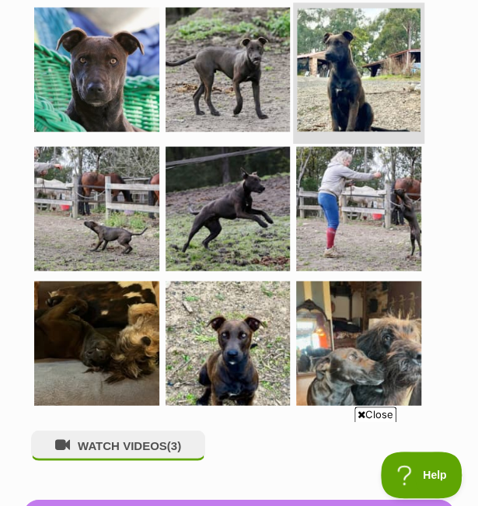
scroll to position [783, 0]
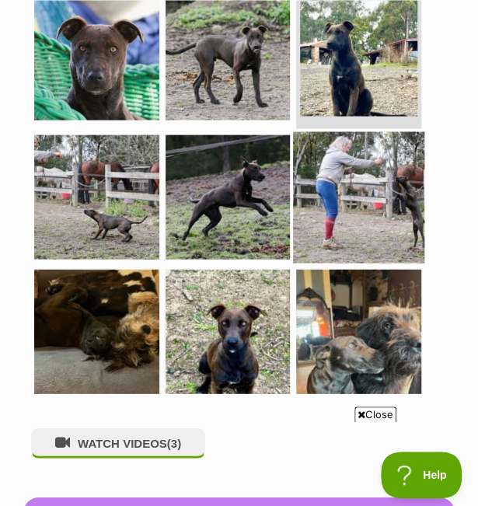
click at [364, 190] on img at bounding box center [358, 197] width 131 height 131
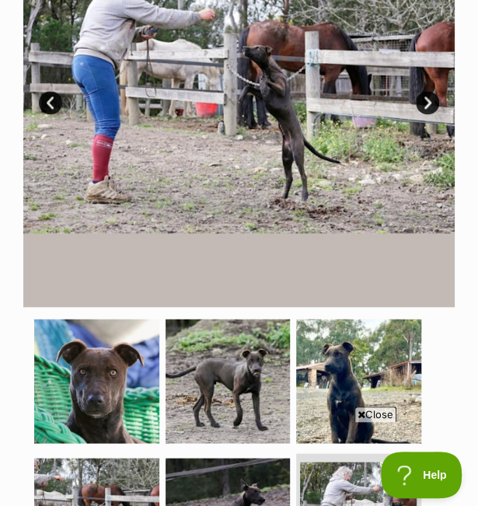
scroll to position [468, 0]
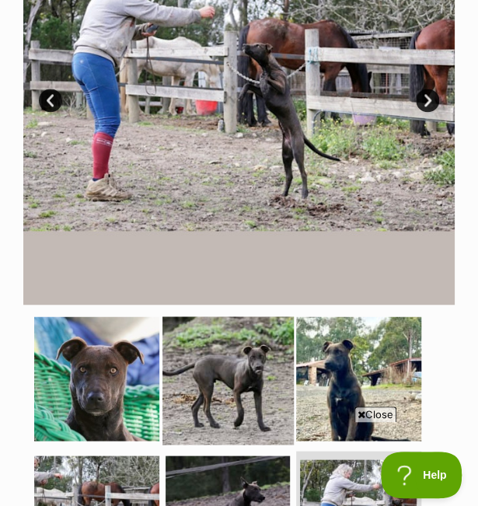
click at [233, 344] on img at bounding box center [227, 377] width 131 height 131
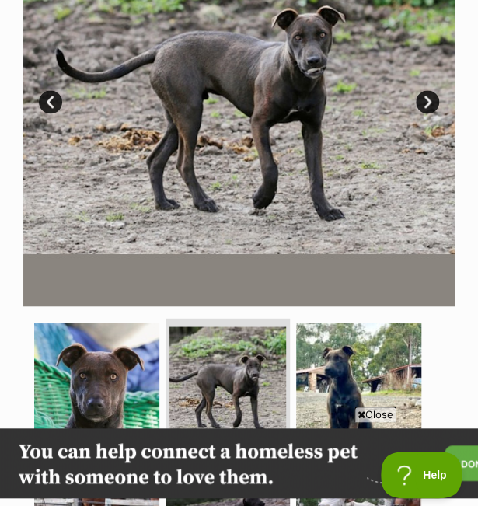
scroll to position [465, 0]
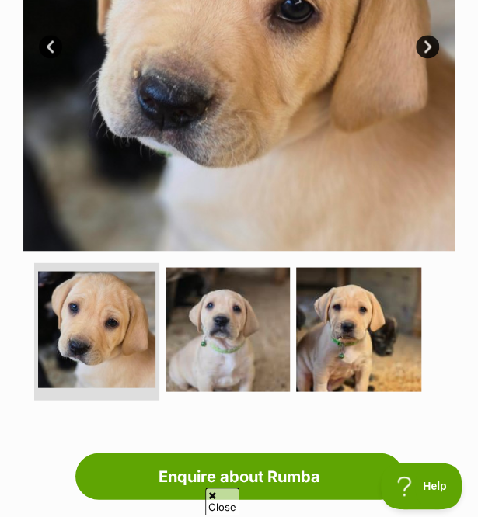
scroll to position [522, 0]
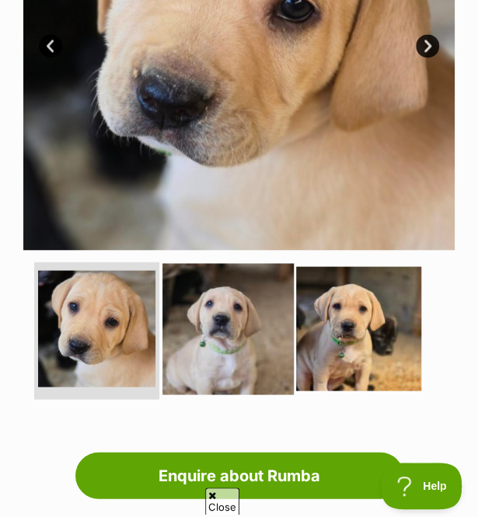
click at [247, 302] on img at bounding box center [227, 327] width 131 height 131
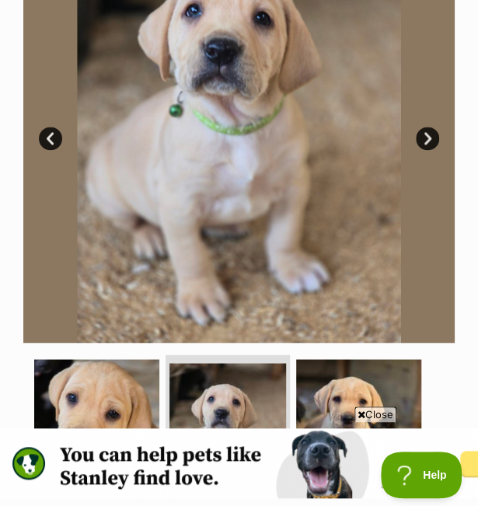
scroll to position [429, 0]
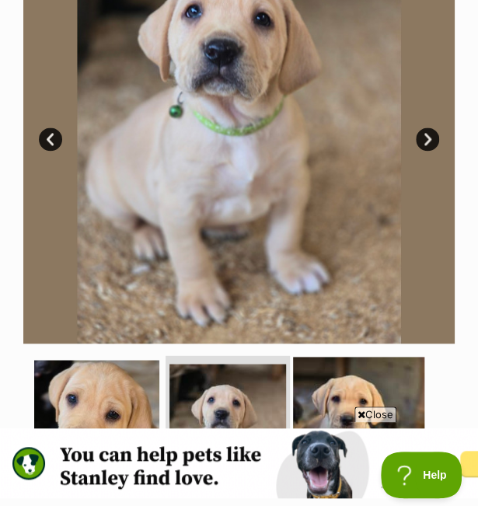
click at [374, 370] on img at bounding box center [358, 421] width 131 height 131
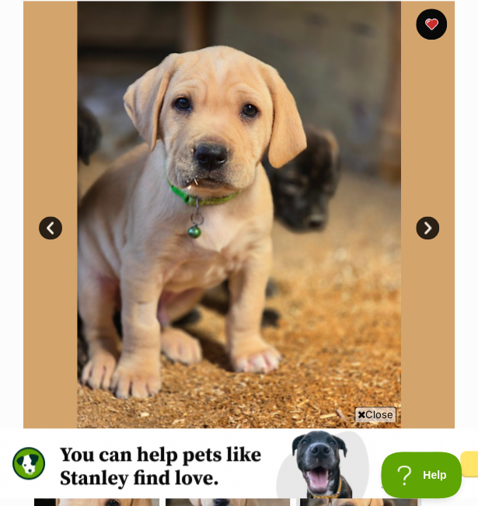
scroll to position [339, 0]
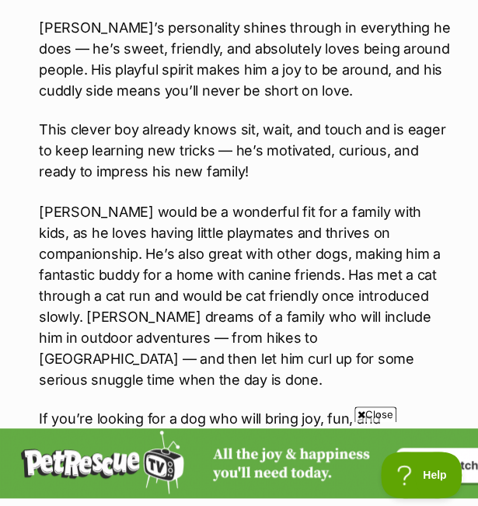
scroll to position [1969, 0]
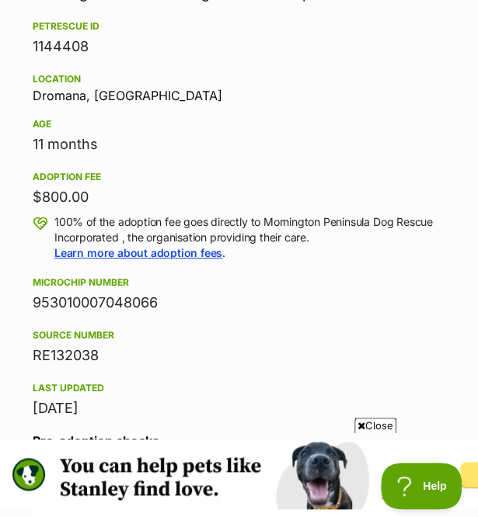
scroll to position [1198, 0]
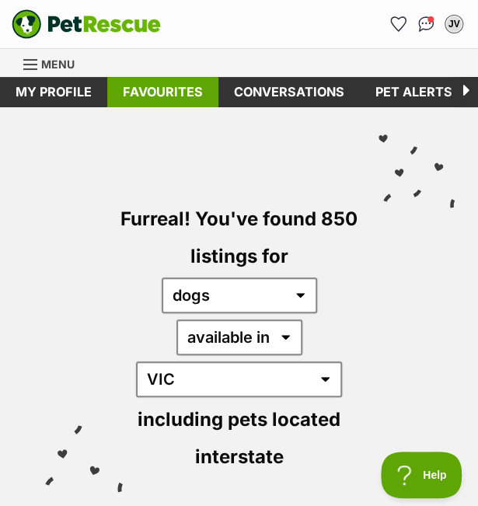
click at [156, 91] on link "Favourites" at bounding box center [162, 92] width 111 height 30
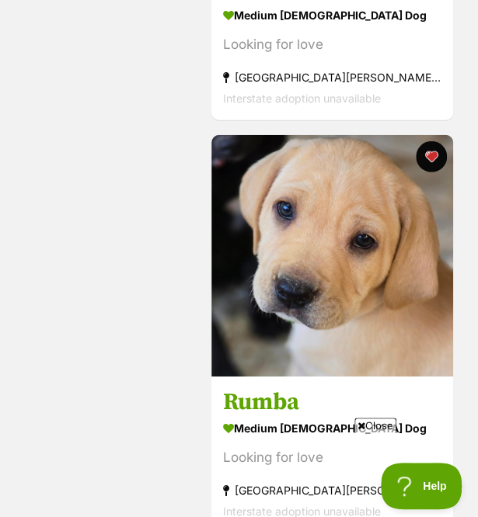
scroll to position [1033, 0]
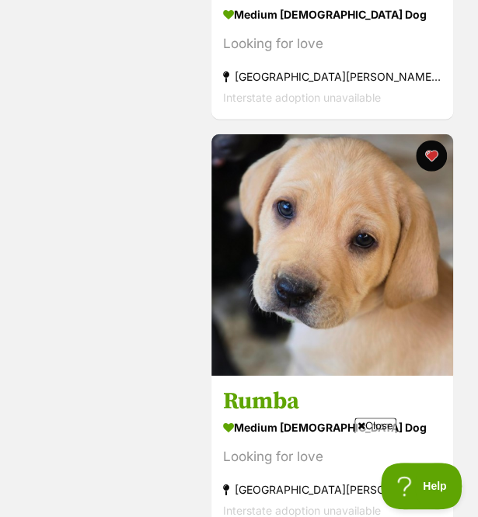
click at [269, 203] on img at bounding box center [332, 255] width 242 height 242
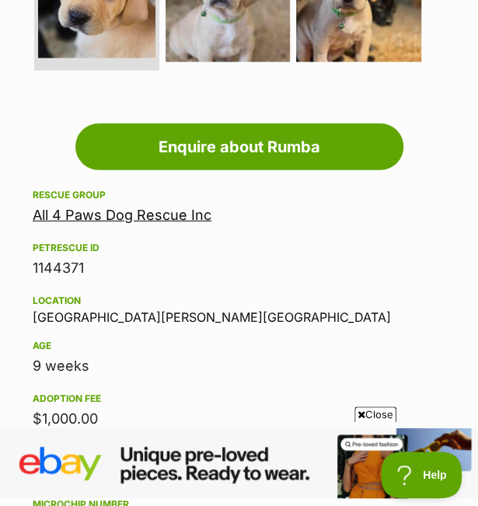
scroll to position [852, 0]
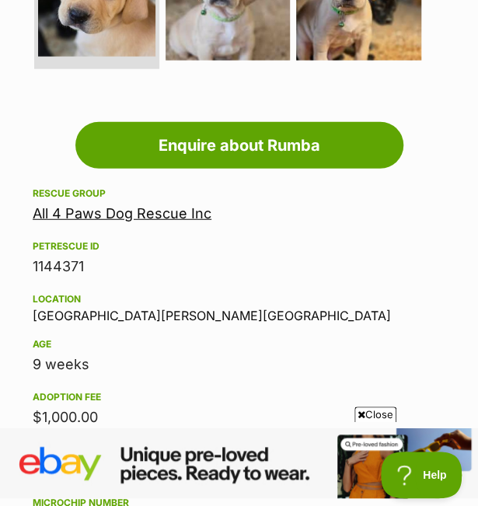
click at [172, 205] on link "All 4 Paws Dog Rescue Inc" at bounding box center [122, 213] width 179 height 16
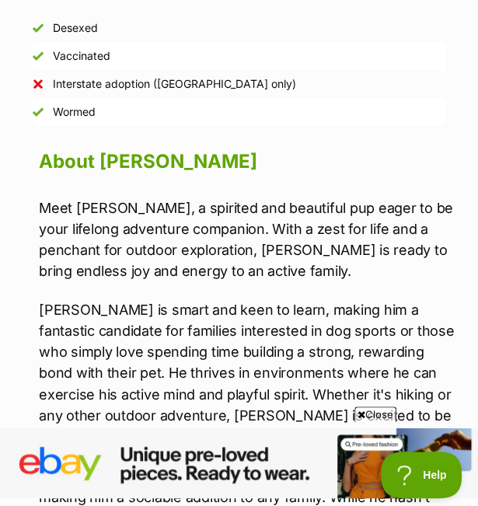
scroll to position [1760, 0]
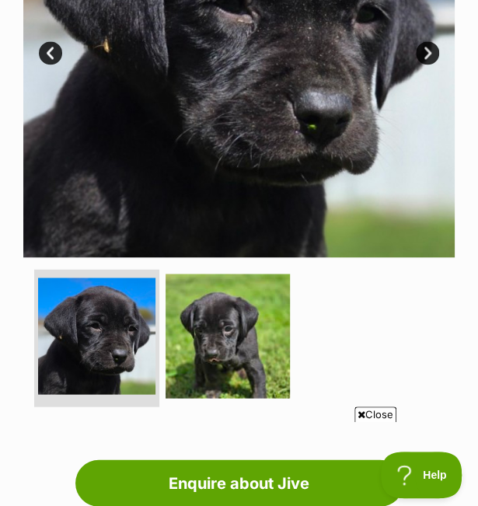
scroll to position [514, 0]
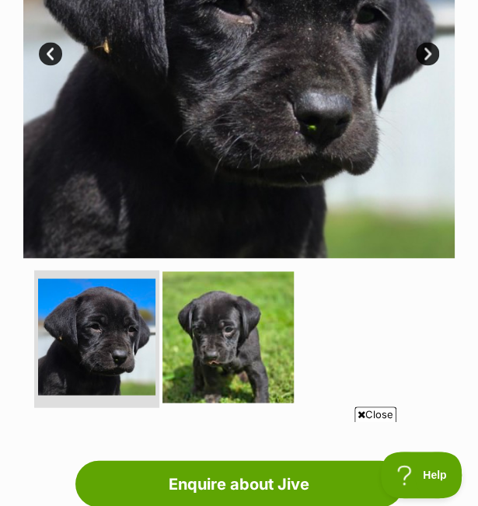
click at [227, 320] on img at bounding box center [227, 335] width 131 height 131
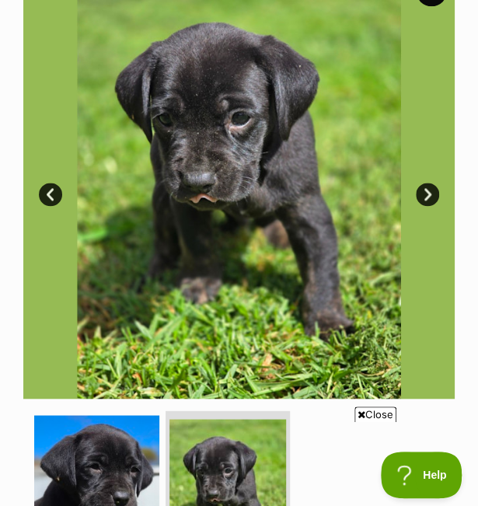
scroll to position [0, 0]
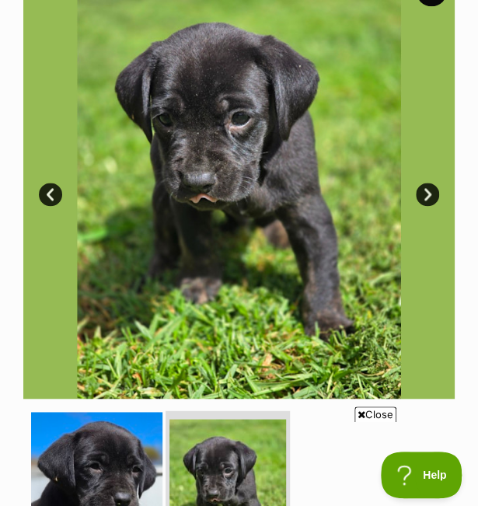
click at [134, 411] on img at bounding box center [96, 476] width 131 height 131
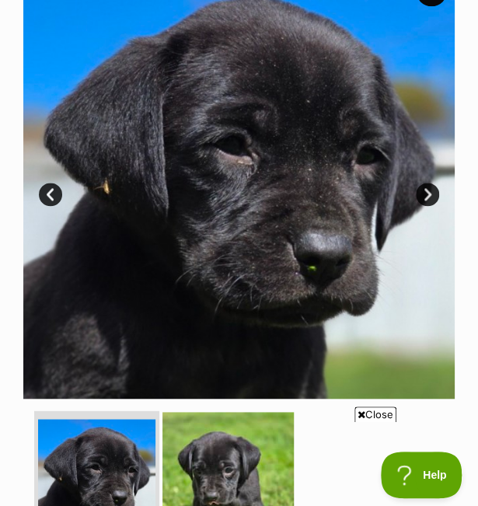
click at [206, 411] on img at bounding box center [227, 476] width 131 height 131
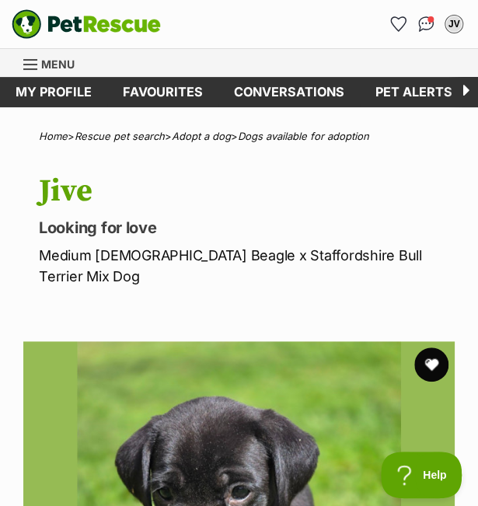
click at [422, 347] on button "favourite" at bounding box center [431, 364] width 34 height 34
